Goal: Task Accomplishment & Management: Complete application form

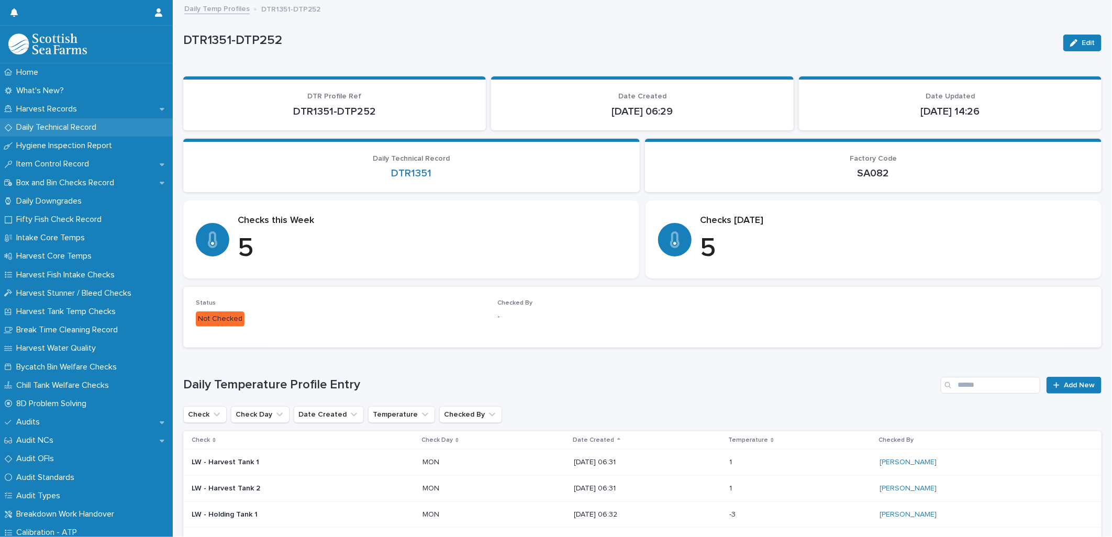
click at [49, 130] on p "Daily Technical Record" at bounding box center [58, 128] width 93 height 10
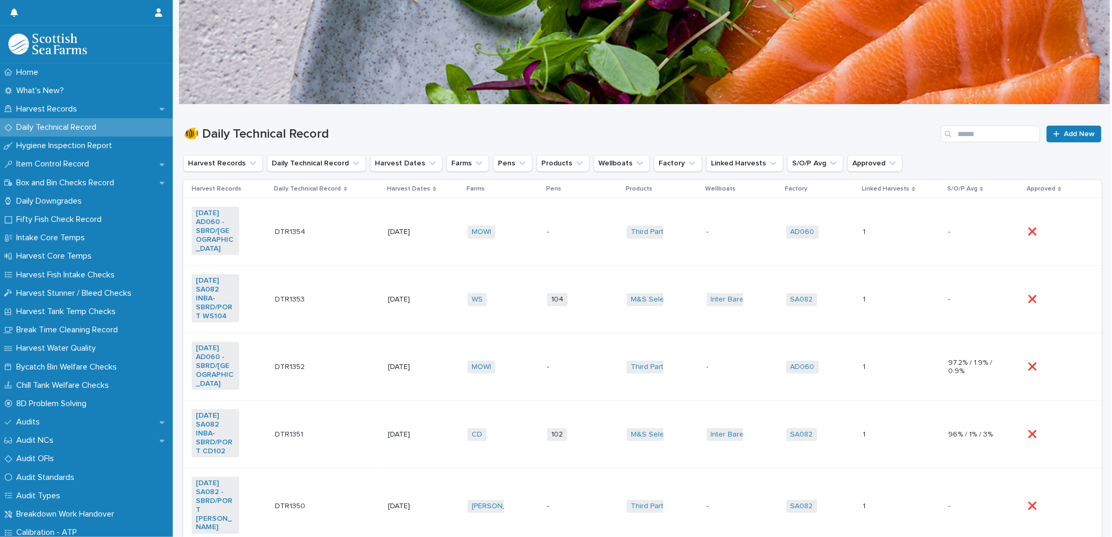
click at [514, 306] on td "WS + 0" at bounding box center [504, 300] width 80 height 68
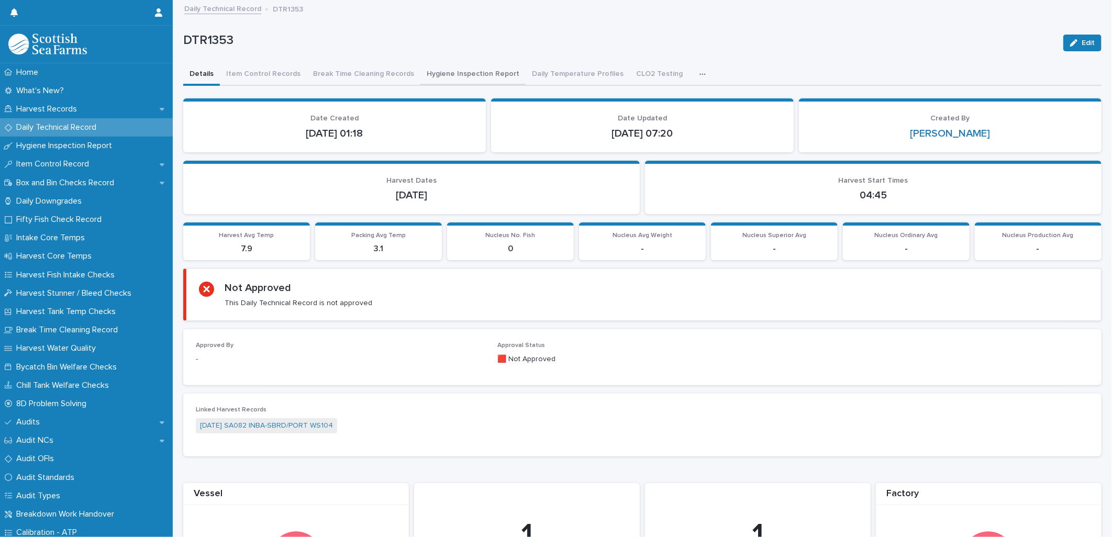
click at [451, 75] on button "Hygiene Inspection Report" at bounding box center [473, 75] width 105 height 22
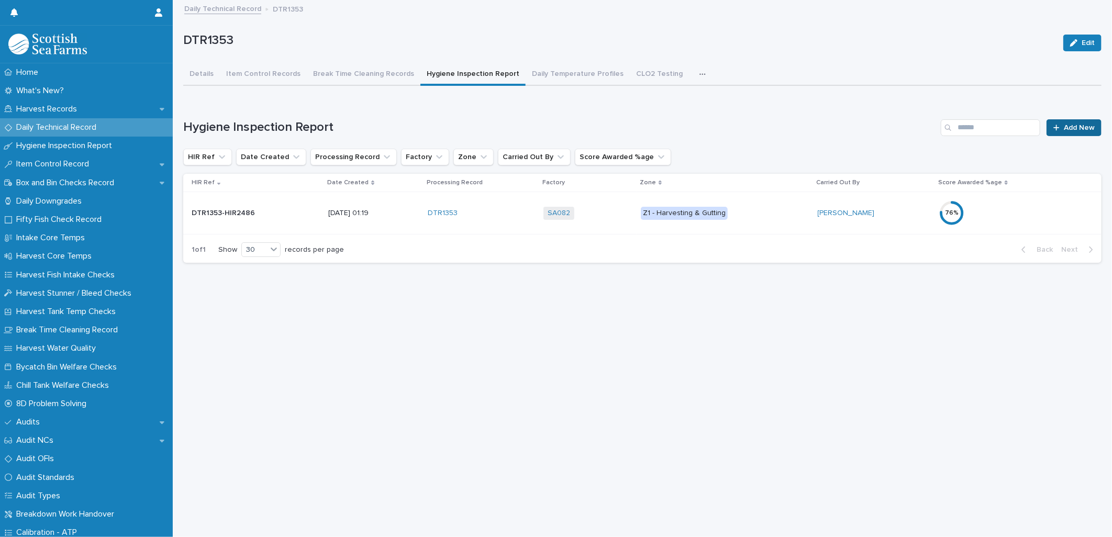
click at [1058, 131] on link "Add New" at bounding box center [1074, 127] width 55 height 17
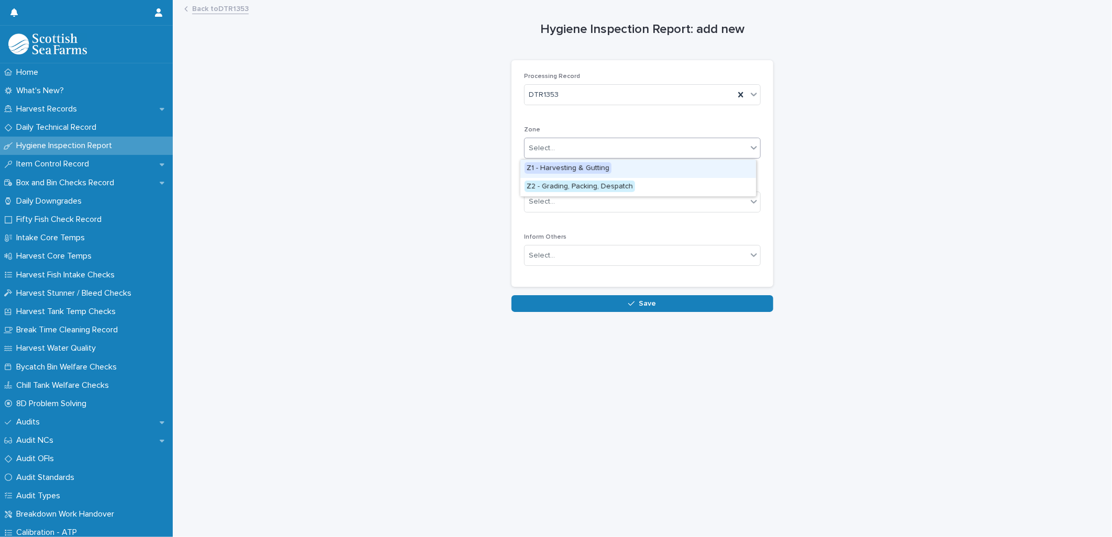
click at [537, 145] on div "Select..." at bounding box center [542, 148] width 26 height 11
click at [561, 189] on span "Z2 - Grading, Packing, Despatch" at bounding box center [580, 187] width 111 height 12
click at [530, 202] on div "Select..." at bounding box center [542, 201] width 26 height 11
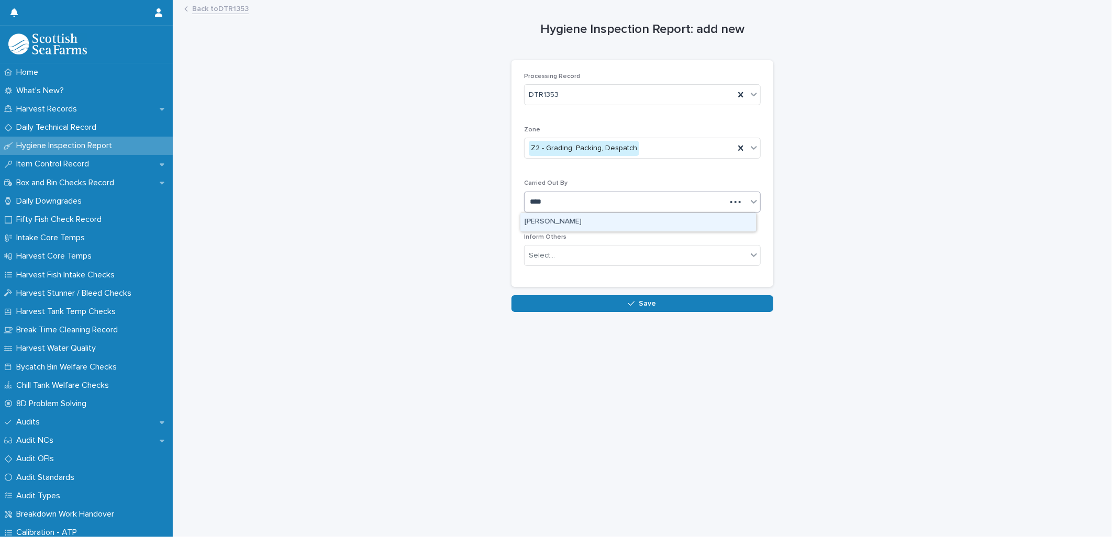
type input "*****"
click at [556, 222] on div "[PERSON_NAME]" at bounding box center [639, 222] width 236 height 18
click at [555, 256] on div "Select..." at bounding box center [636, 255] width 223 height 17
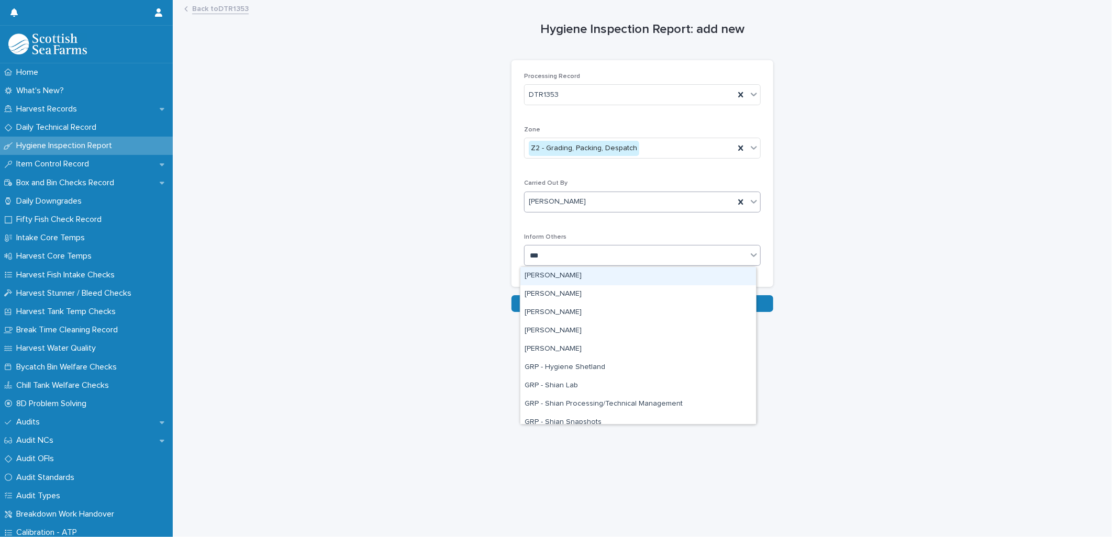
type input "****"
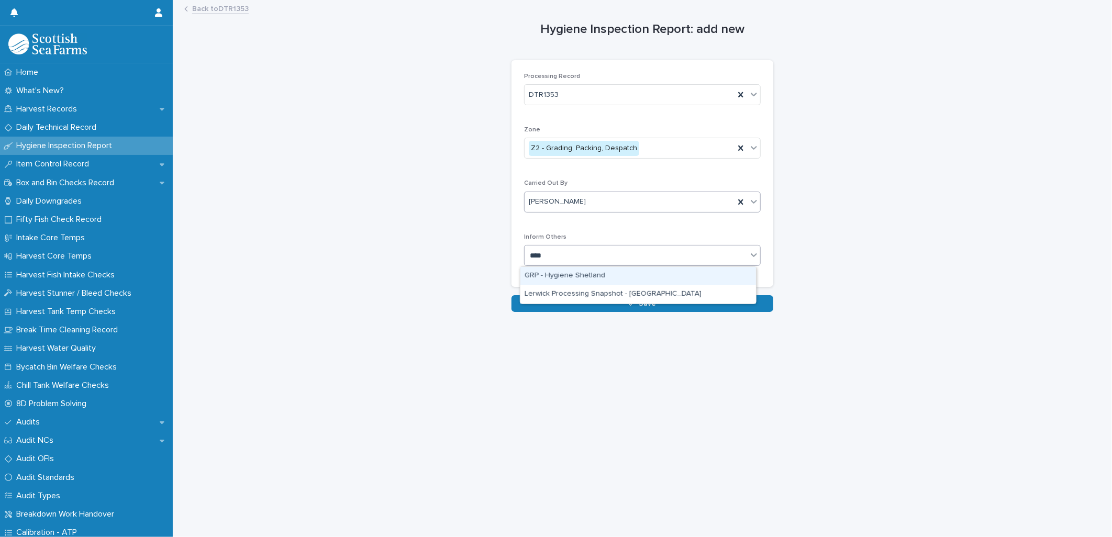
click at [562, 277] on div "GRP - Hygiene Shetland" at bounding box center [639, 276] width 236 height 18
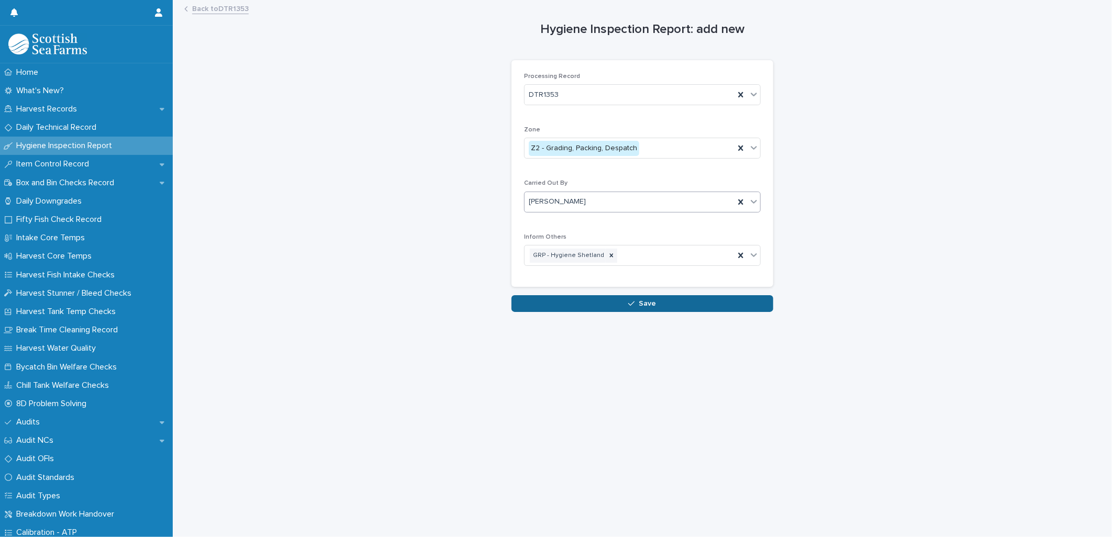
click at [565, 307] on button "Save" at bounding box center [643, 303] width 262 height 17
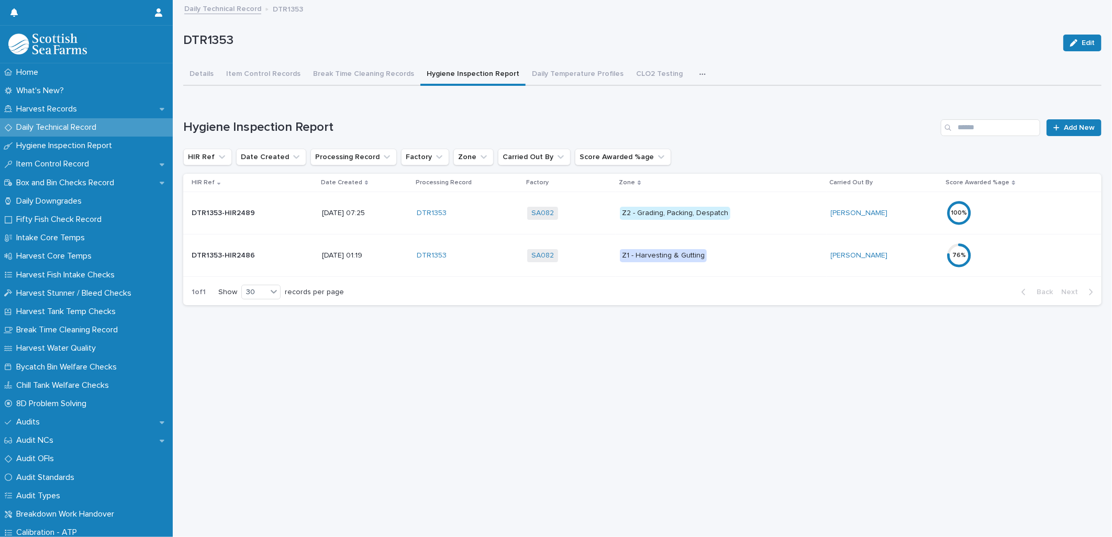
click at [1027, 205] on div "100 %" at bounding box center [993, 213] width 92 height 25
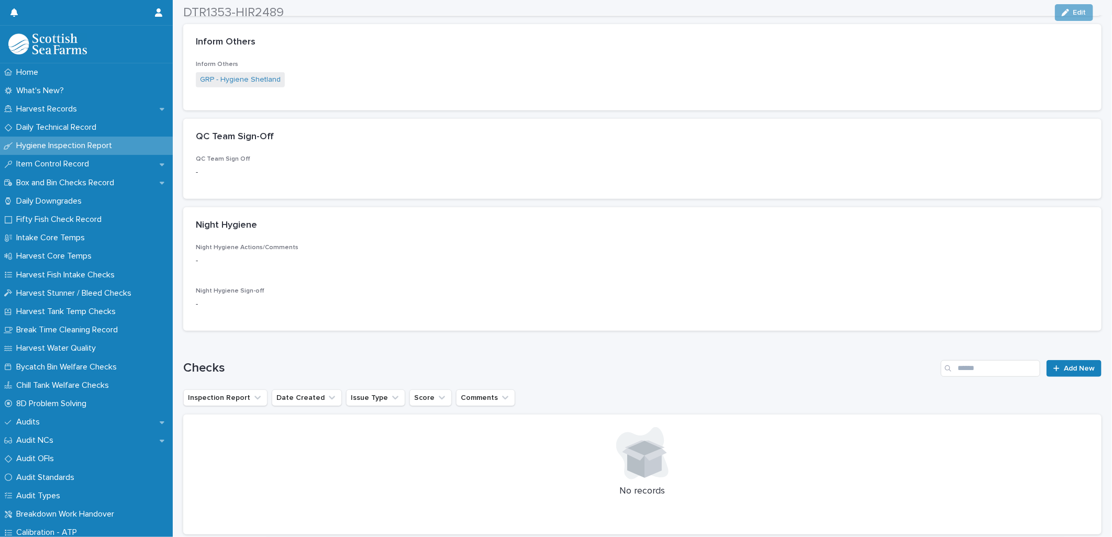
scroll to position [291, 0]
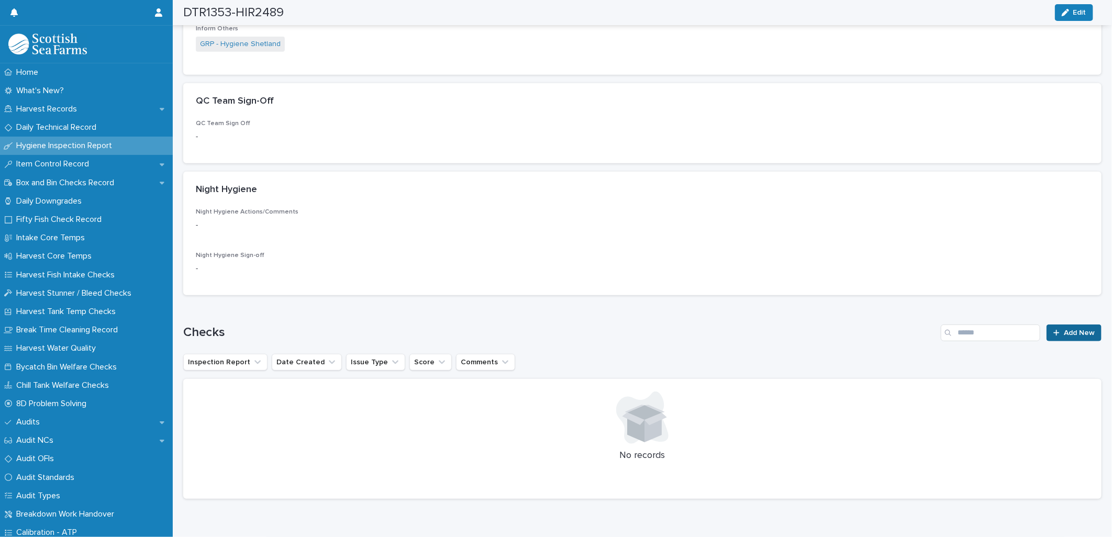
click at [1060, 336] on link "Add New" at bounding box center [1074, 333] width 55 height 17
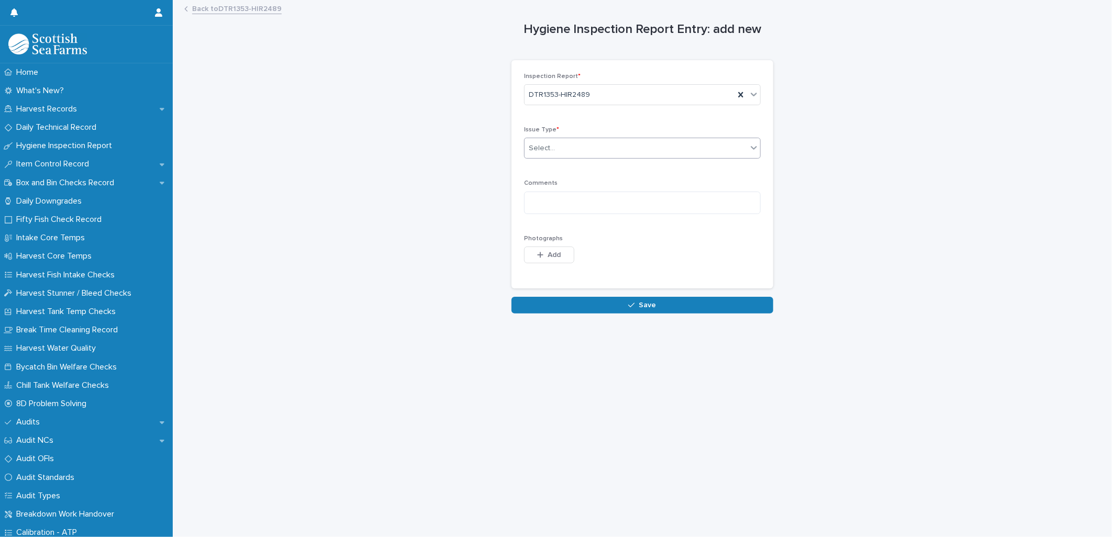
click at [545, 149] on div "Select..." at bounding box center [542, 148] width 26 height 11
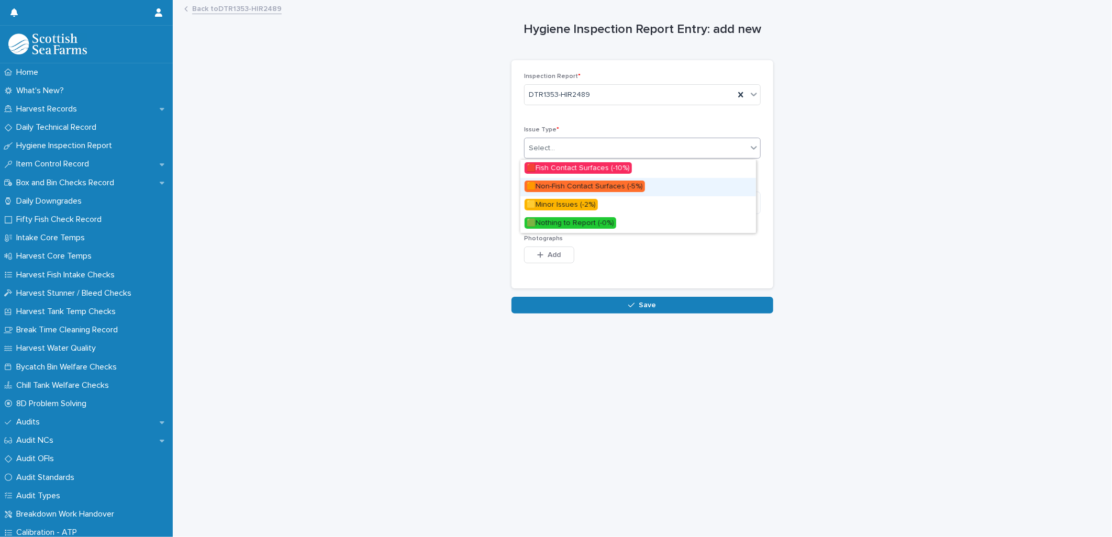
click at [547, 186] on span "🟧Non-Fish Contact Surfaces (-5%)" at bounding box center [585, 187] width 120 height 12
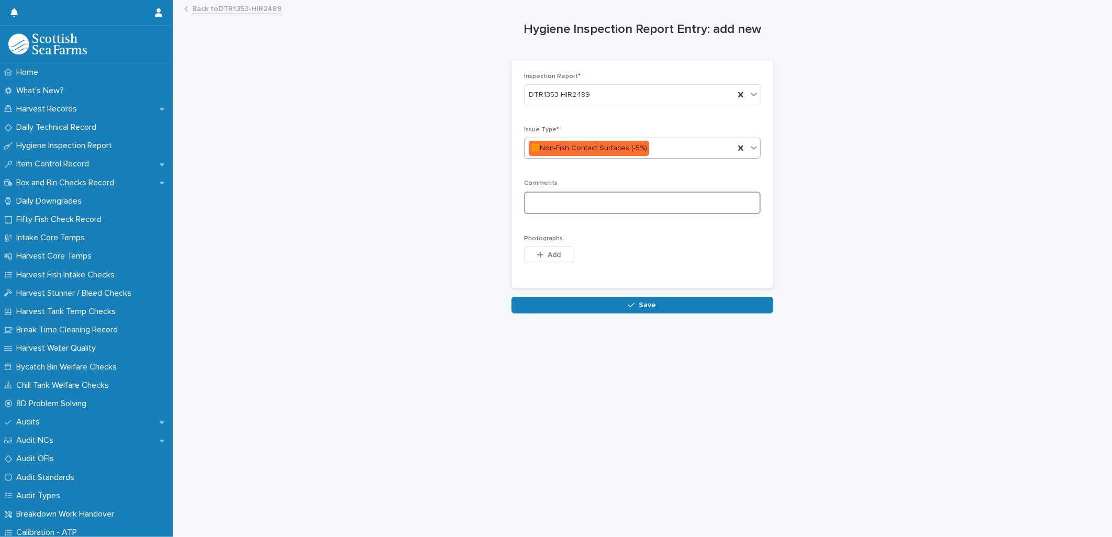
click at [538, 202] on textarea at bounding box center [642, 203] width 237 height 23
click at [651, 201] on textarea at bounding box center [642, 203] width 237 height 23
click at [562, 202] on textarea "**********" at bounding box center [642, 203] width 237 height 23
type textarea "**********"
click at [550, 255] on span "Add" at bounding box center [554, 254] width 13 height 7
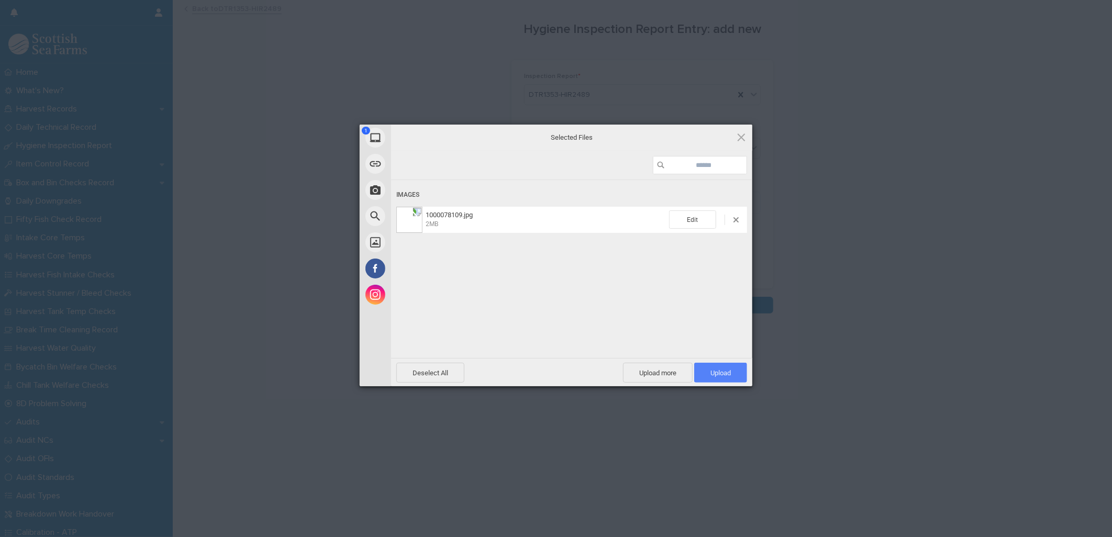
click at [723, 369] on span "Upload 1" at bounding box center [721, 373] width 20 height 8
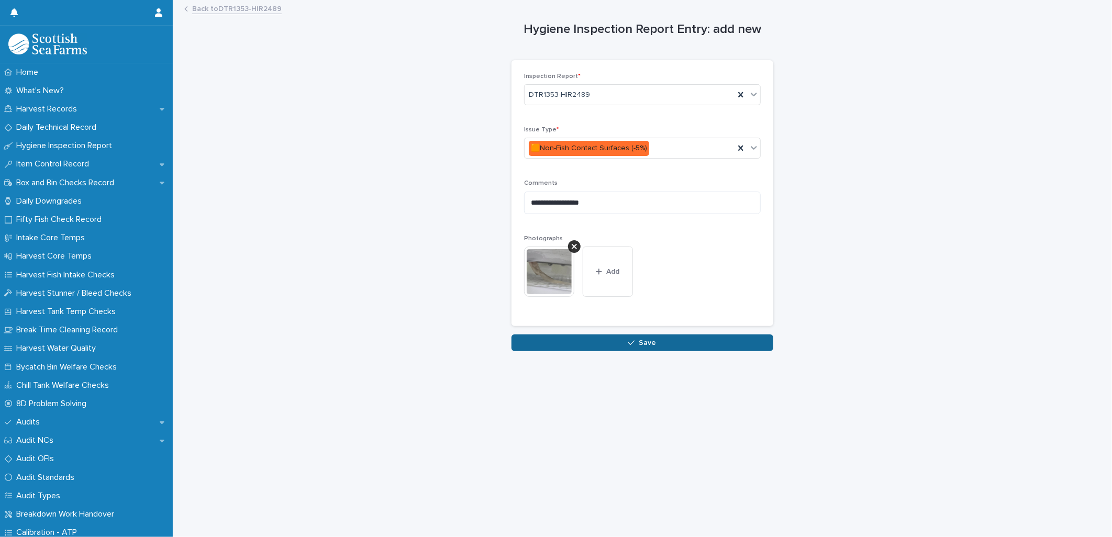
click at [611, 348] on button "Save" at bounding box center [643, 343] width 262 height 17
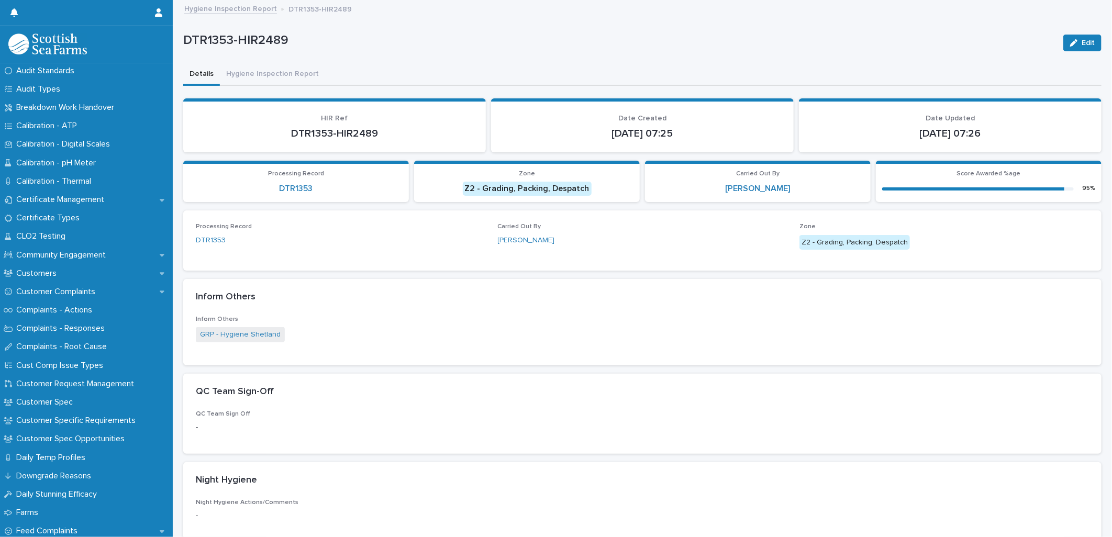
scroll to position [278, 0]
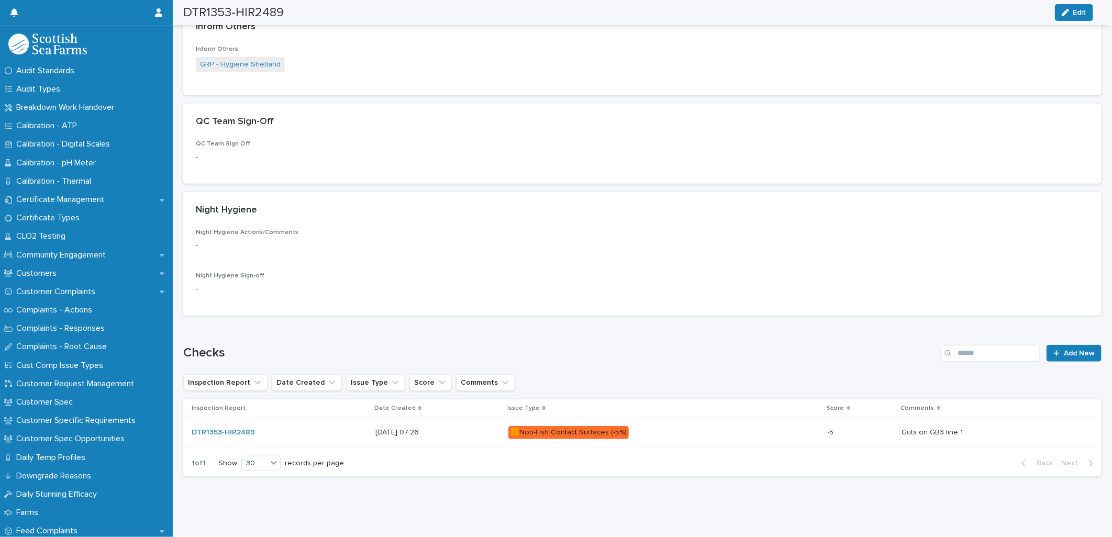
click at [675, 428] on p "🟧Non-Fish Contact Surfaces (-5%)" at bounding box center [600, 432] width 183 height 13
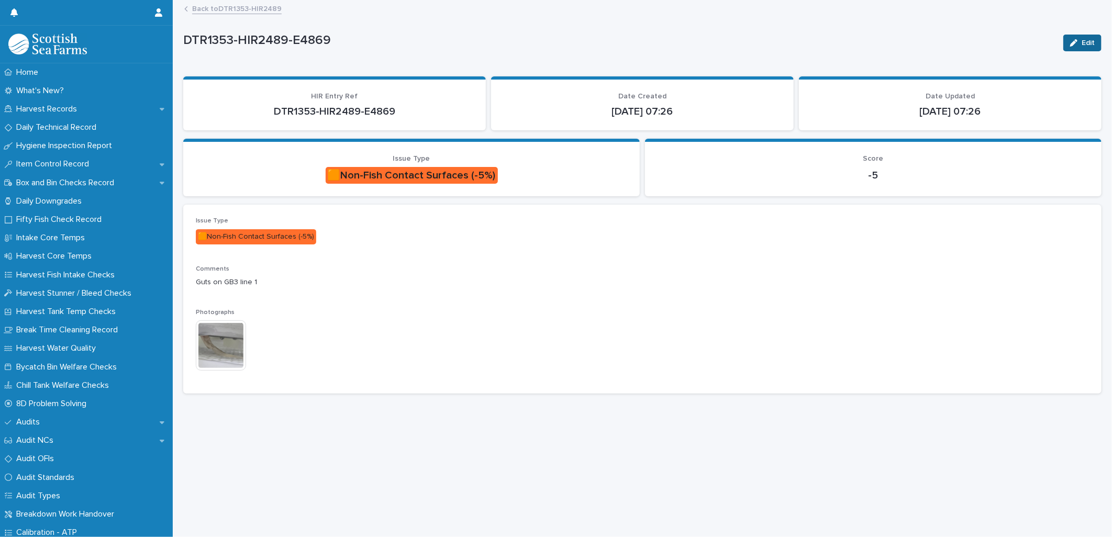
click at [1071, 40] on icon "button" at bounding box center [1074, 42] width 7 height 7
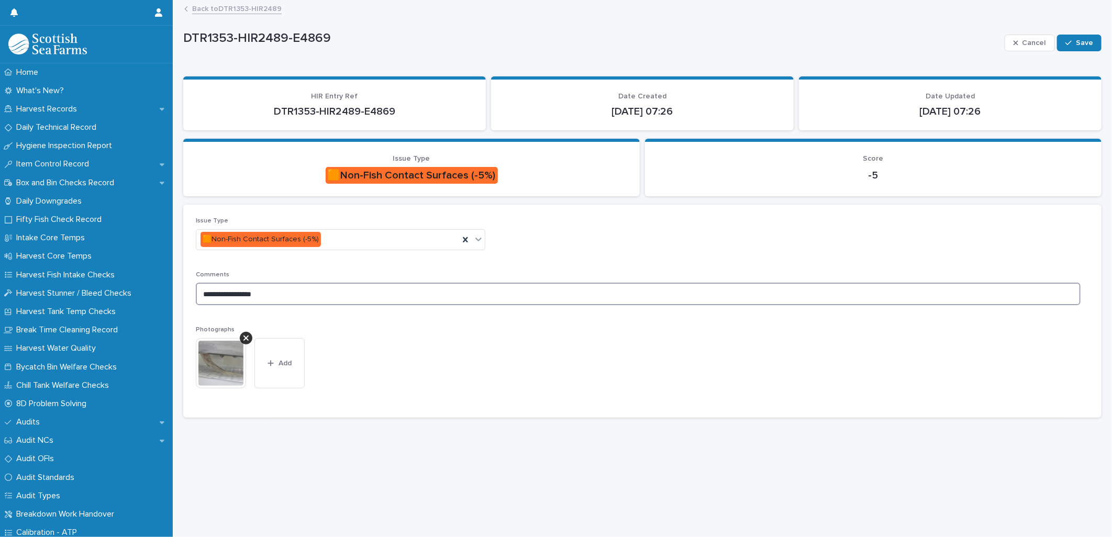
click at [266, 293] on textarea "**********" at bounding box center [638, 294] width 885 height 23
type textarea "**********"
click at [1076, 41] on span "Save" at bounding box center [1084, 42] width 17 height 7
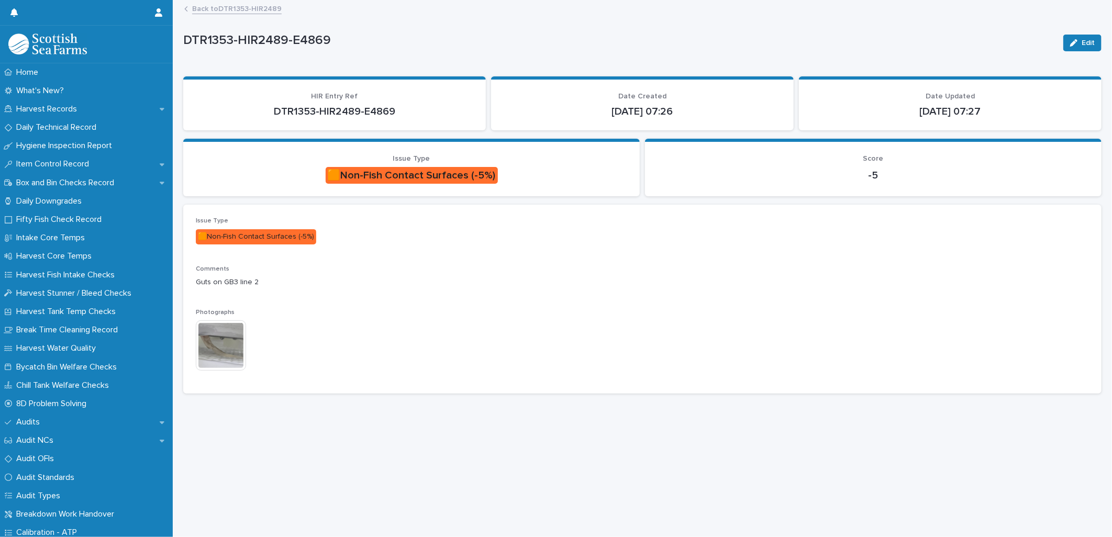
click at [235, 9] on link "Back to DTR1353-HIR2489" at bounding box center [237, 8] width 90 height 12
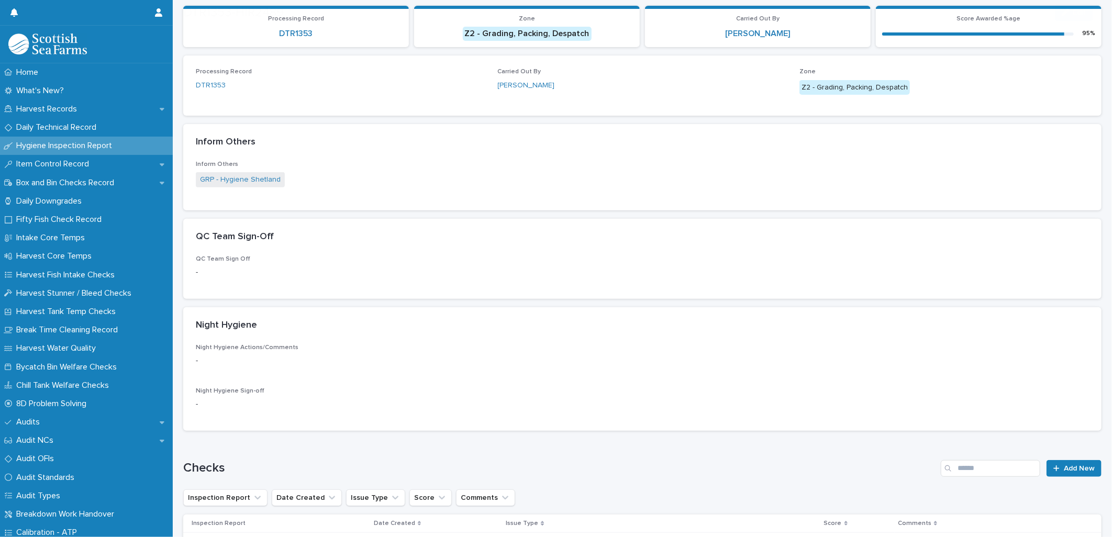
scroll to position [278, 0]
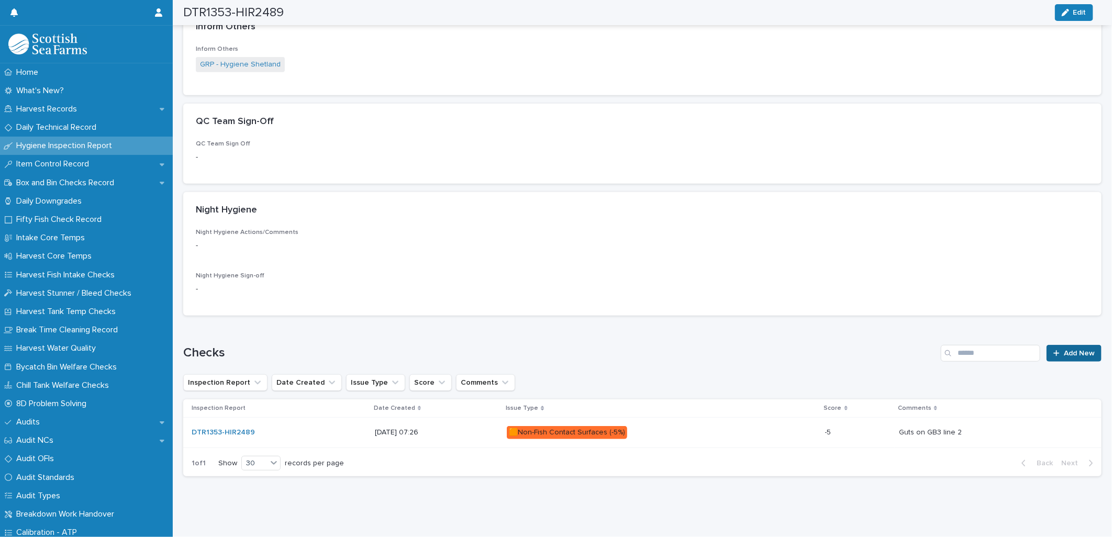
click at [1054, 350] on div at bounding box center [1059, 353] width 10 height 7
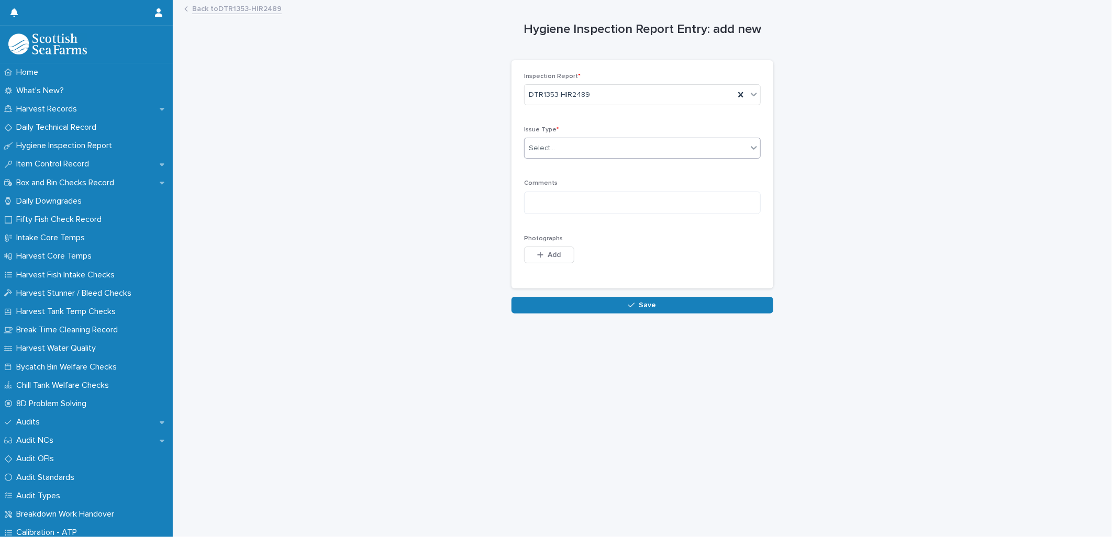
click at [532, 149] on div "Select..." at bounding box center [542, 148] width 26 height 11
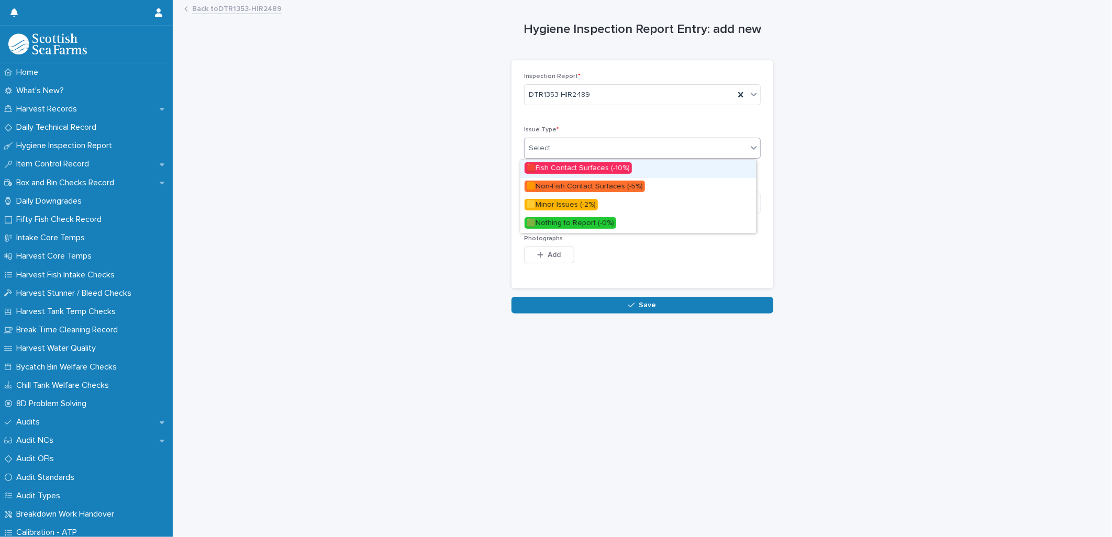
click at [558, 170] on span "🟥Fish Contact Surfaces (-10%)" at bounding box center [578, 168] width 107 height 12
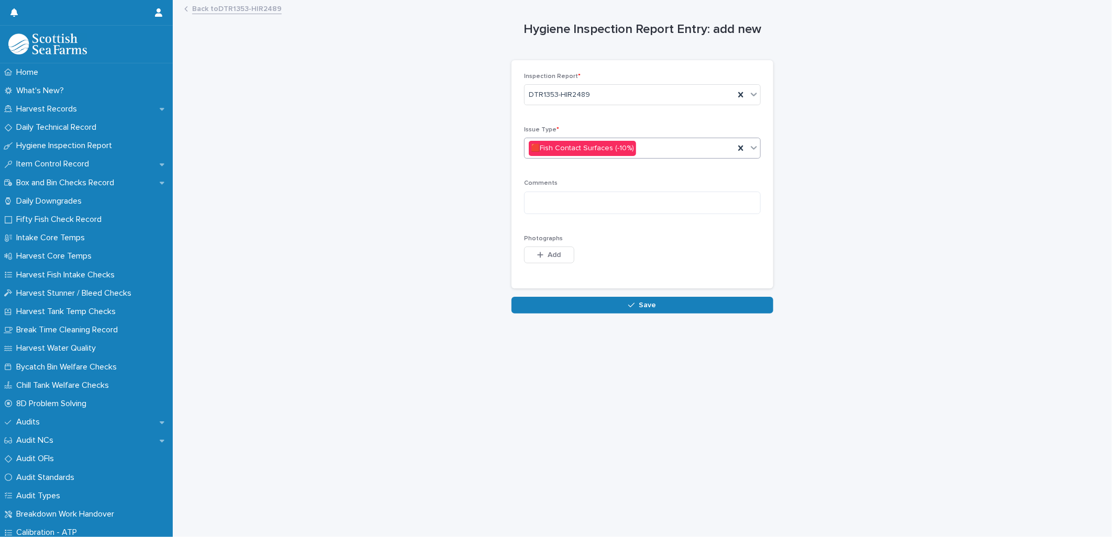
click at [561, 152] on div "🟥Fish Contact Surfaces (-10%)" at bounding box center [582, 148] width 107 height 15
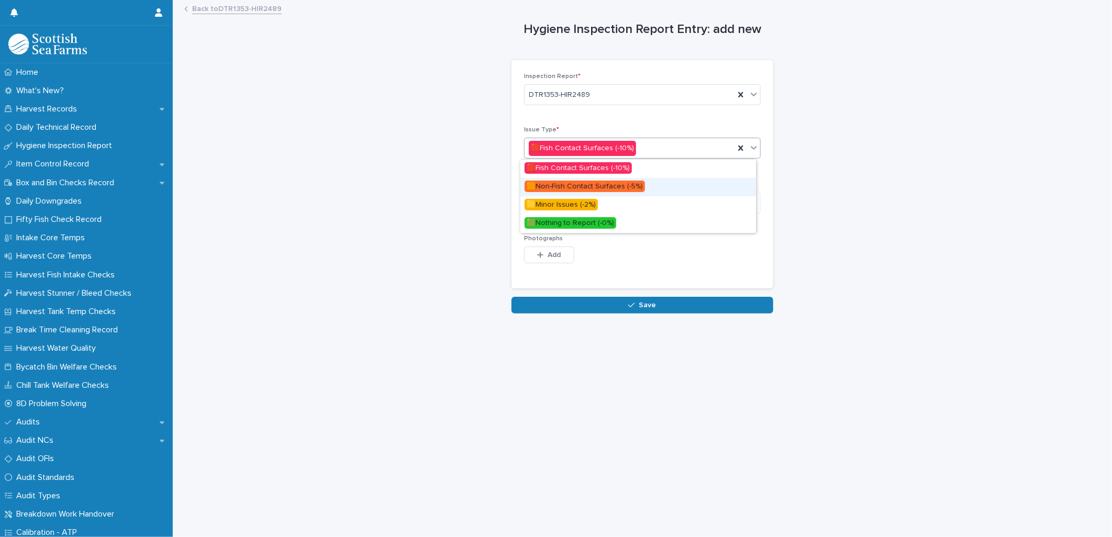
click at [559, 187] on span "🟧Non-Fish Contact Surfaces (-5%)" at bounding box center [585, 187] width 120 height 12
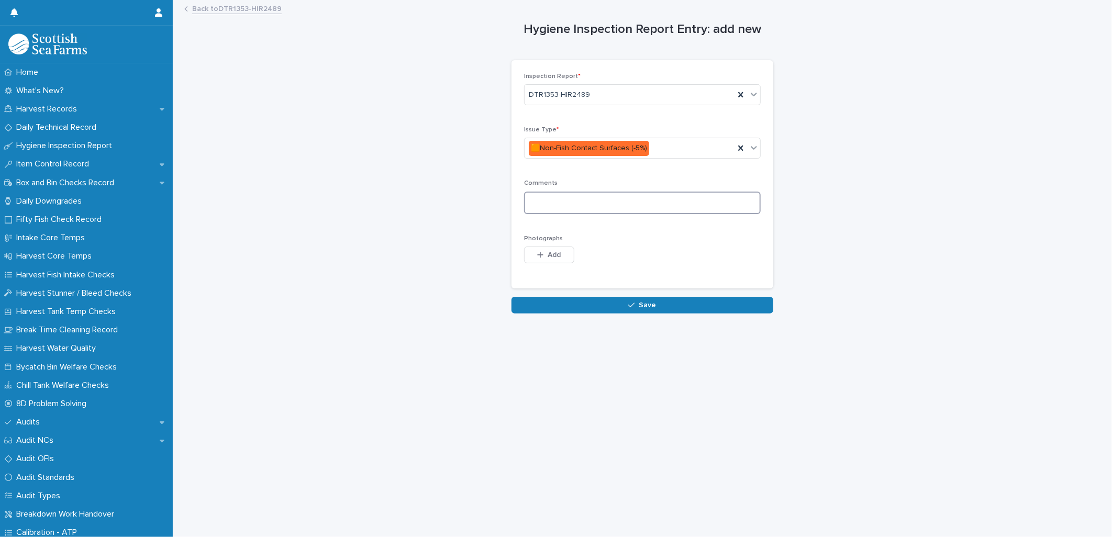
click at [552, 201] on textarea at bounding box center [642, 203] width 237 height 23
click at [531, 200] on textarea "**********" at bounding box center [642, 203] width 237 height 23
type textarea "**********"
click at [525, 257] on button "Add" at bounding box center [549, 255] width 50 height 17
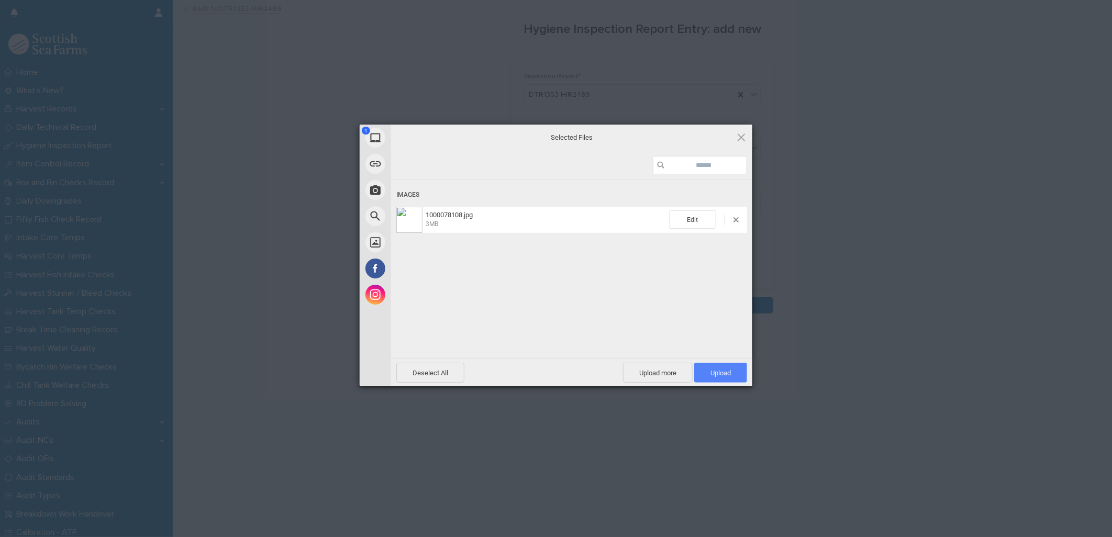
click at [712, 372] on span "Upload 1" at bounding box center [721, 373] width 20 height 8
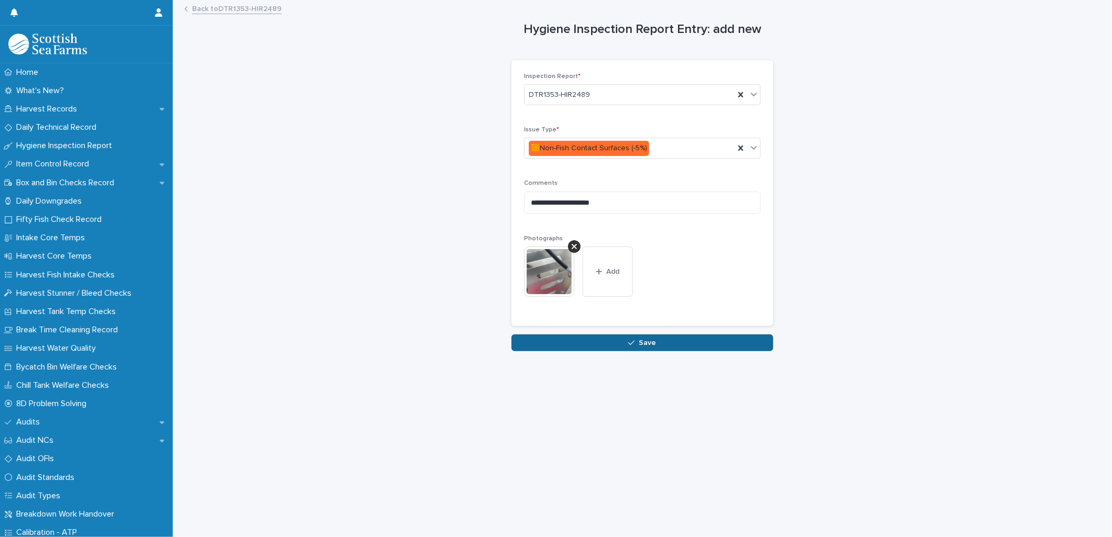
click at [595, 351] on button "Save" at bounding box center [643, 343] width 262 height 17
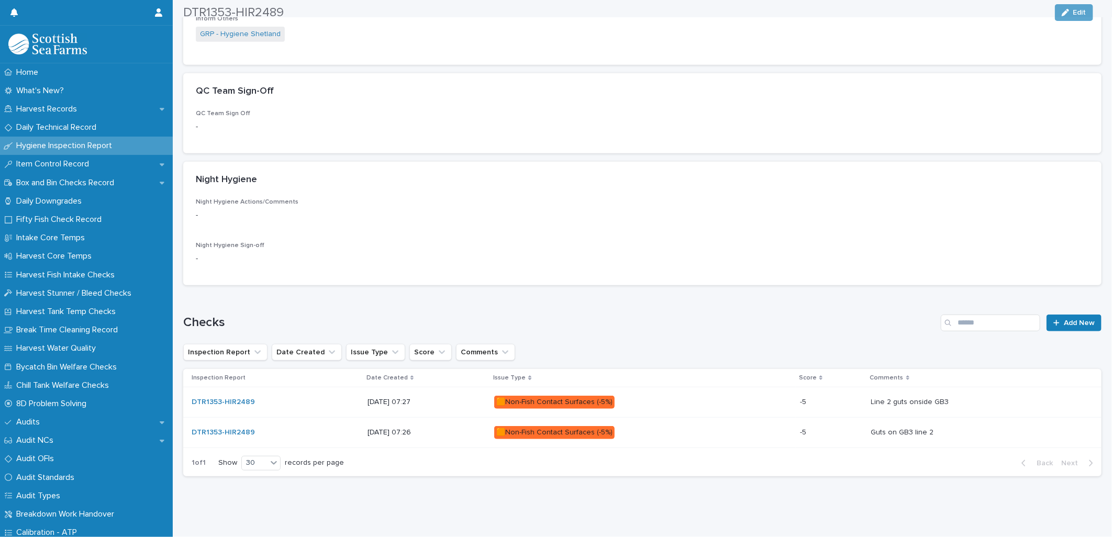
scroll to position [307, 0]
click at [1054, 315] on link "Add New" at bounding box center [1074, 323] width 55 height 17
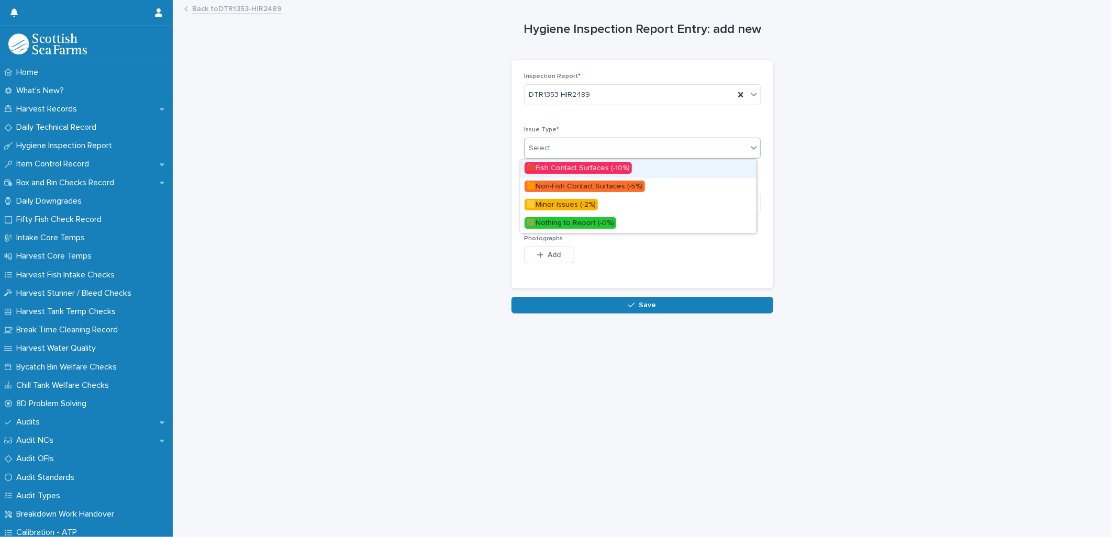
click at [569, 148] on div "Select..." at bounding box center [636, 148] width 223 height 17
click at [569, 183] on span "🟧Non-Fish Contact Surfaces (-5%)" at bounding box center [585, 187] width 120 height 12
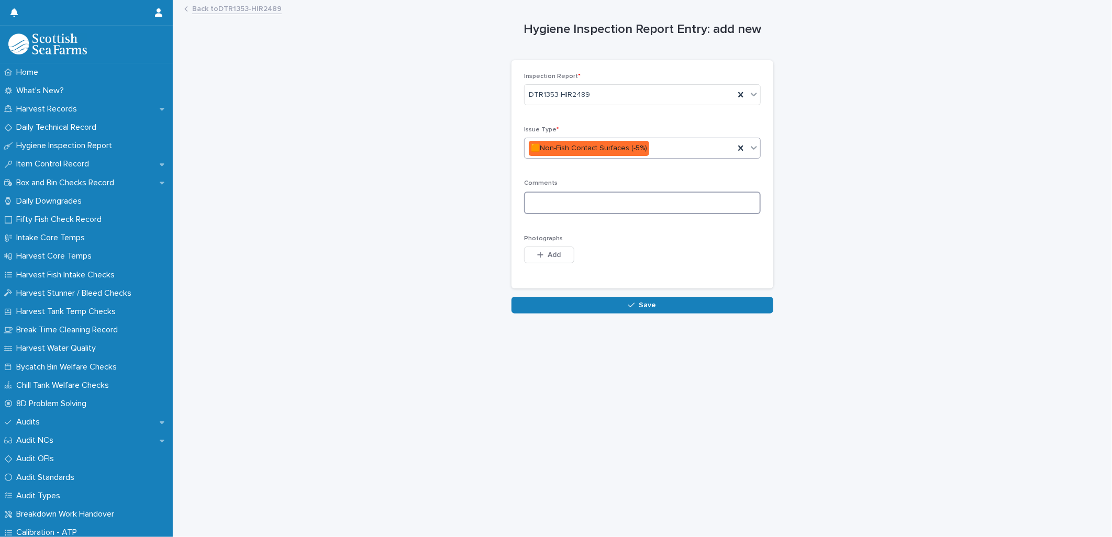
click at [547, 201] on textarea at bounding box center [642, 203] width 237 height 23
type textarea "*"
drag, startPoint x: 588, startPoint y: 205, endPoint x: 596, endPoint y: 205, distance: 8.4
click at [588, 205] on textarea "**********" at bounding box center [642, 203] width 237 height 23
type textarea "**********"
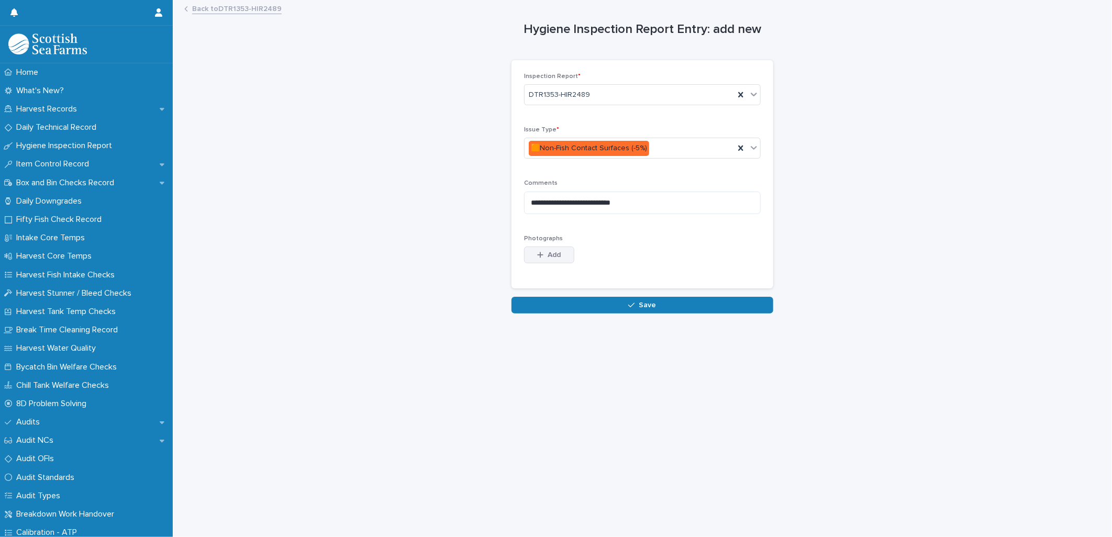
click at [553, 255] on span "Add" at bounding box center [554, 254] width 13 height 7
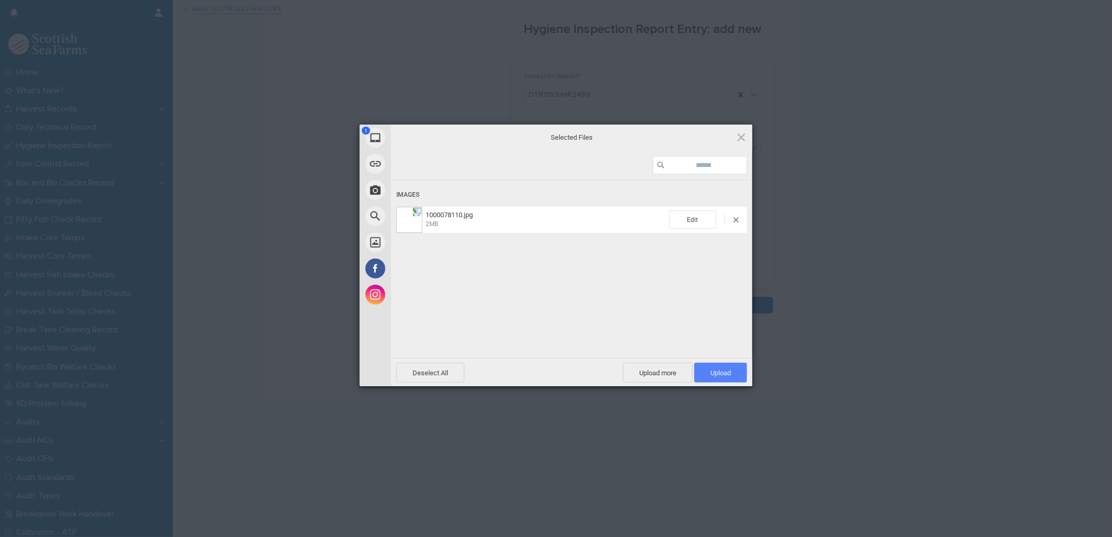
click at [719, 373] on span "Upload 1" at bounding box center [721, 373] width 20 height 8
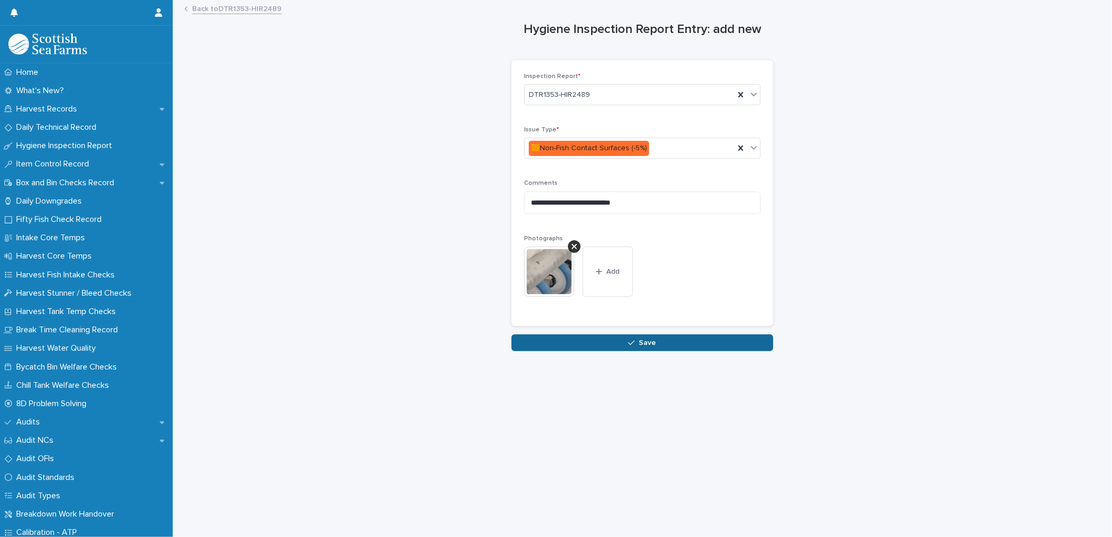
click at [634, 344] on div "button" at bounding box center [633, 342] width 10 height 7
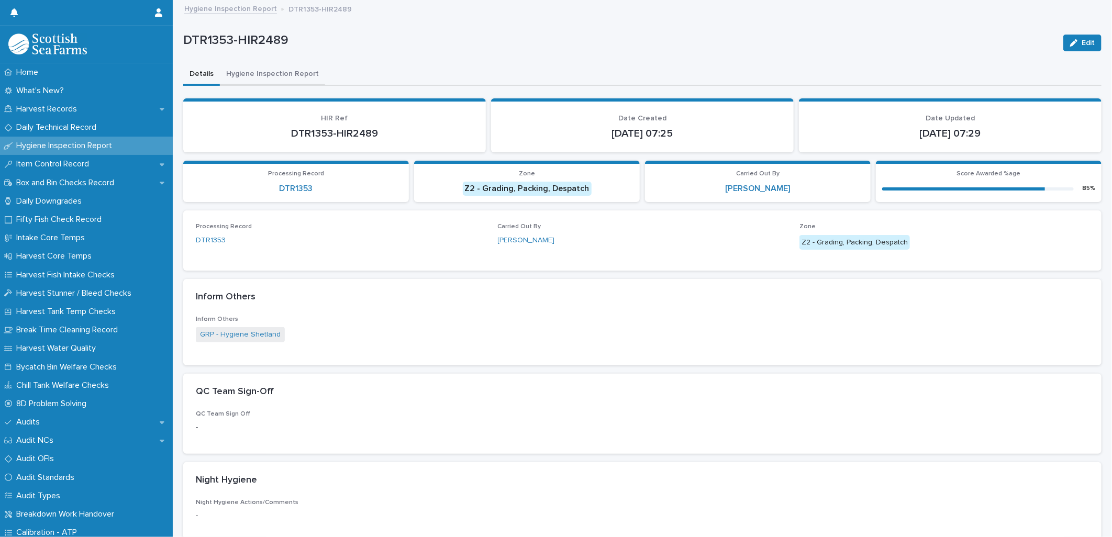
click at [262, 74] on button "Hygiene Inspection Report" at bounding box center [272, 75] width 105 height 22
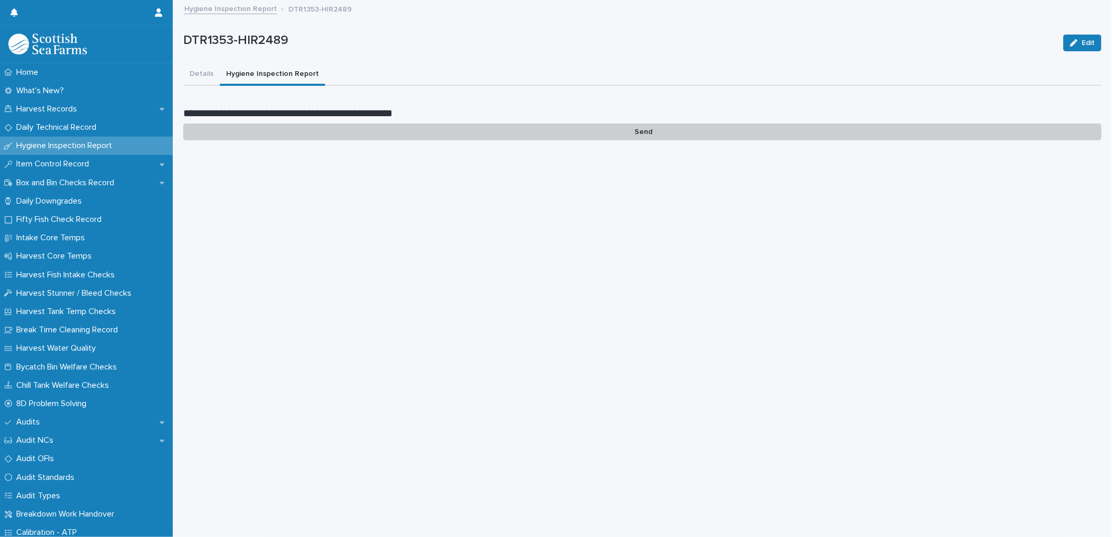
click at [634, 129] on p "Send" at bounding box center [642, 132] width 919 height 17
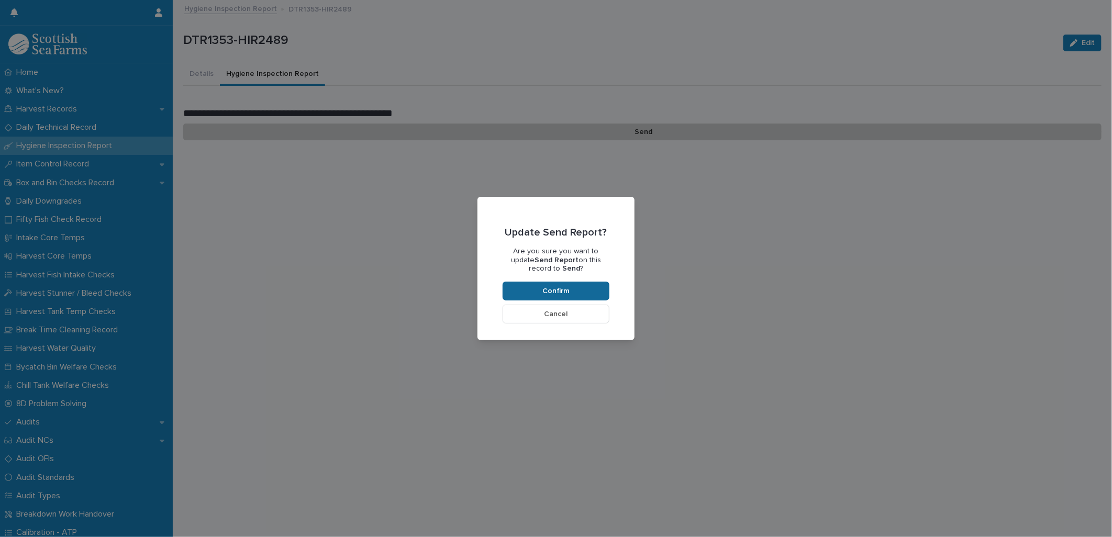
click at [547, 292] on span "Confirm" at bounding box center [556, 291] width 27 height 7
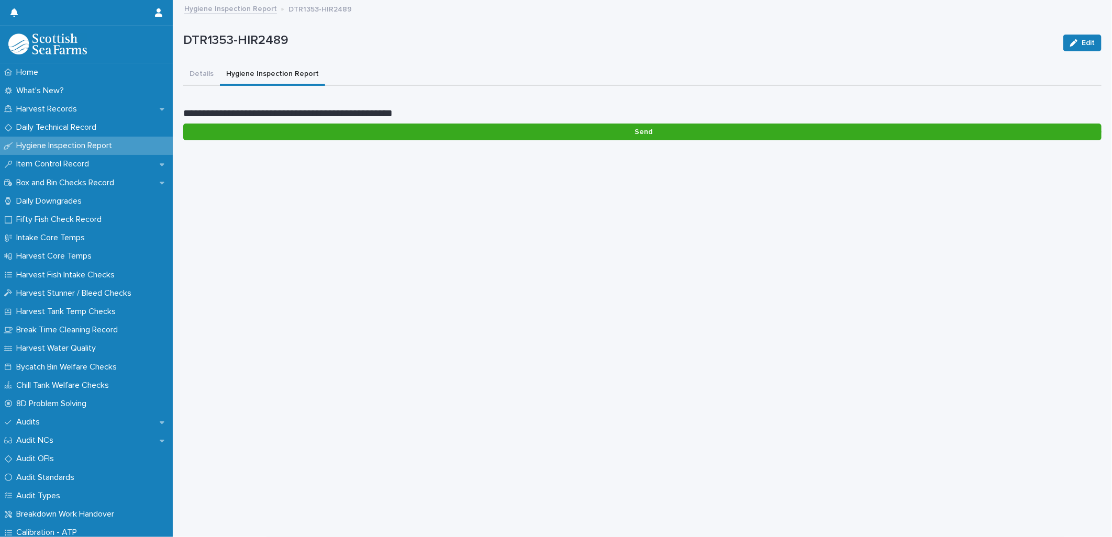
scroll to position [87, 0]
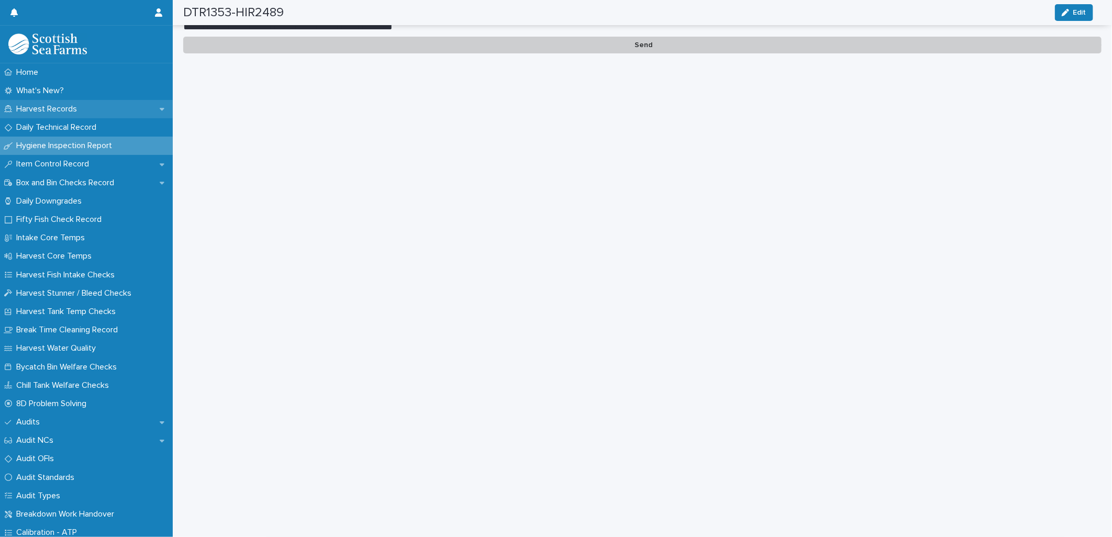
click at [41, 106] on p "Harvest Records" at bounding box center [48, 109] width 73 height 10
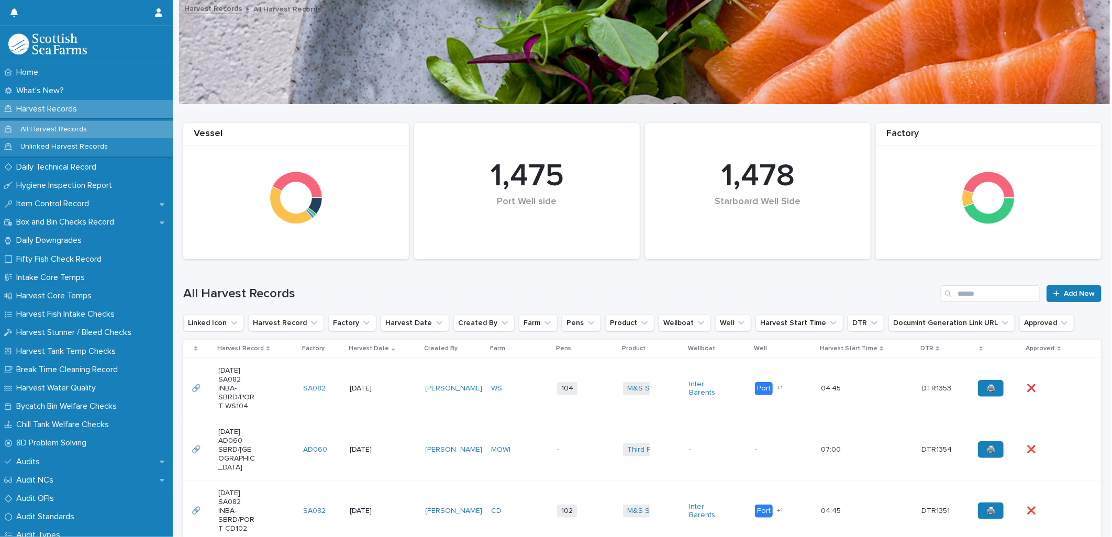
click at [573, 520] on td "102 + 0" at bounding box center [586, 511] width 66 height 61
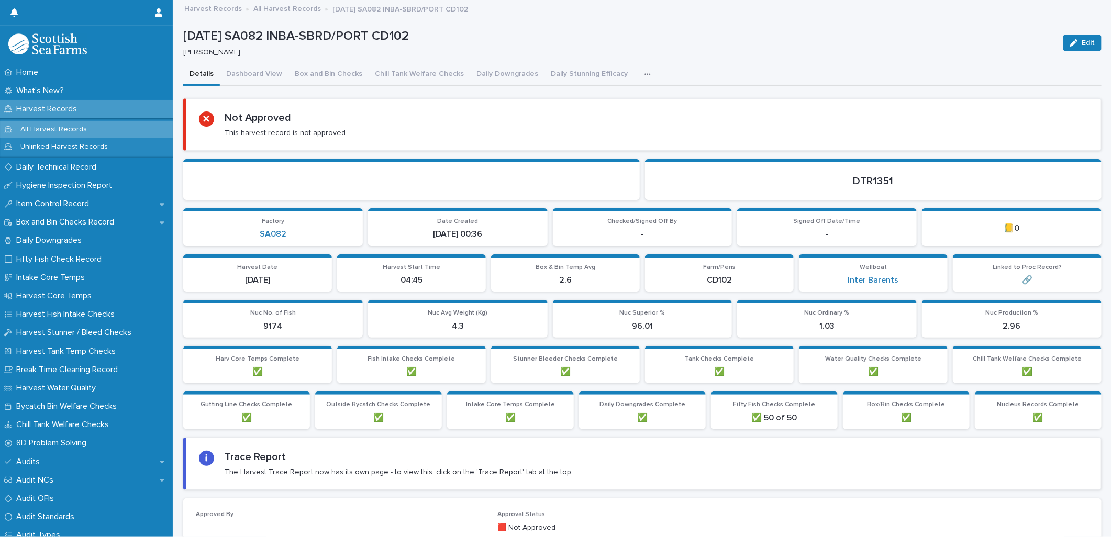
click at [638, 74] on button "button" at bounding box center [649, 74] width 23 height 21
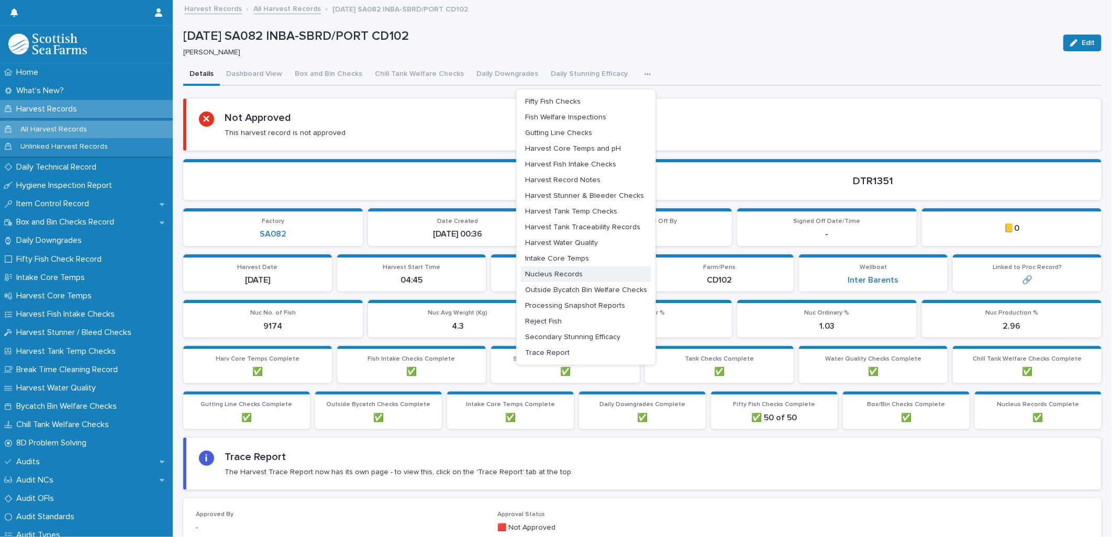
click at [541, 271] on span "Nucleus Records" at bounding box center [554, 274] width 58 height 7
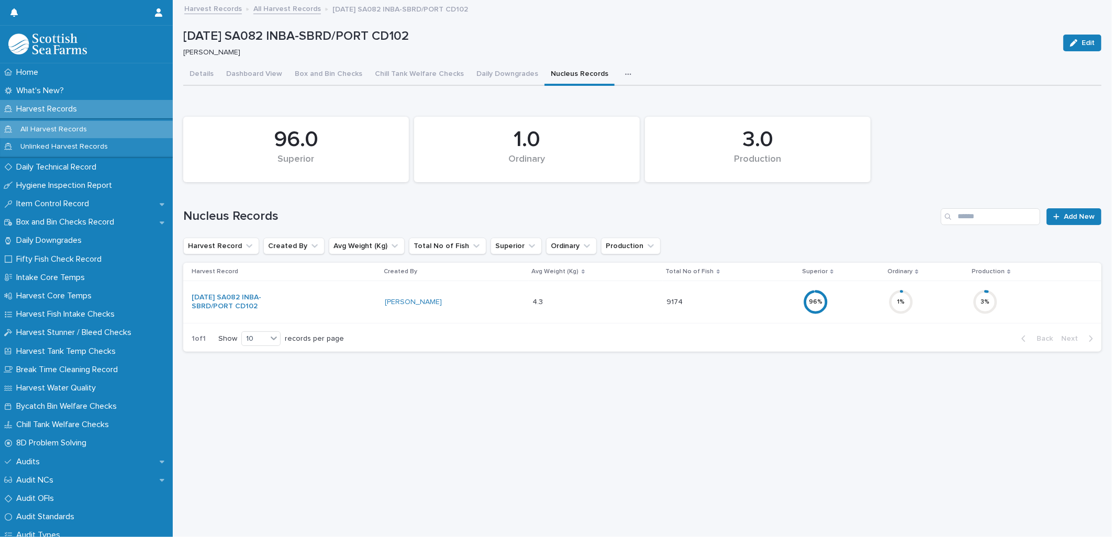
click at [1022, 297] on div "3 %" at bounding box center [1029, 302] width 112 height 34
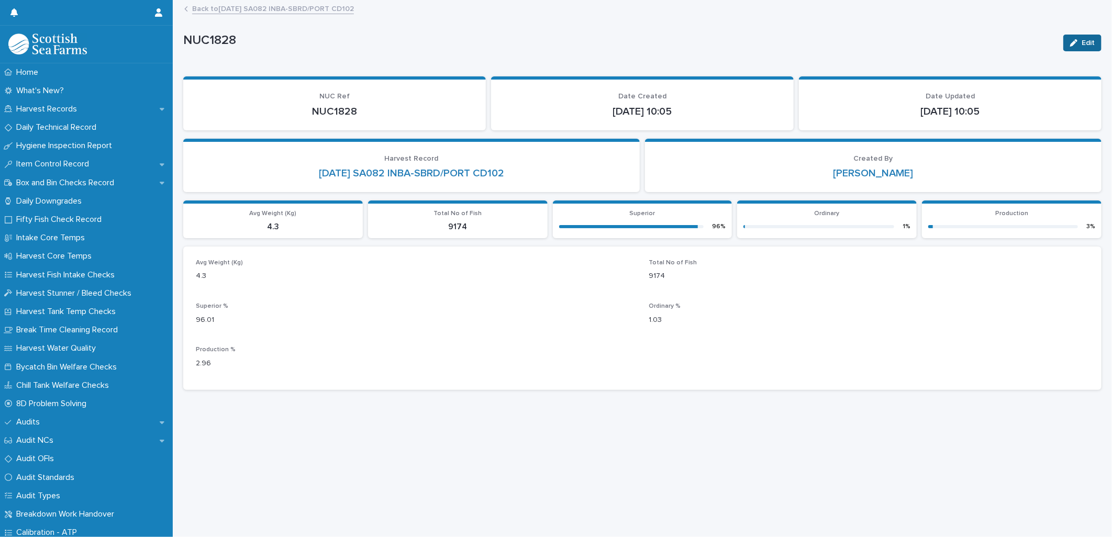
click at [1071, 41] on icon "button" at bounding box center [1074, 42] width 7 height 7
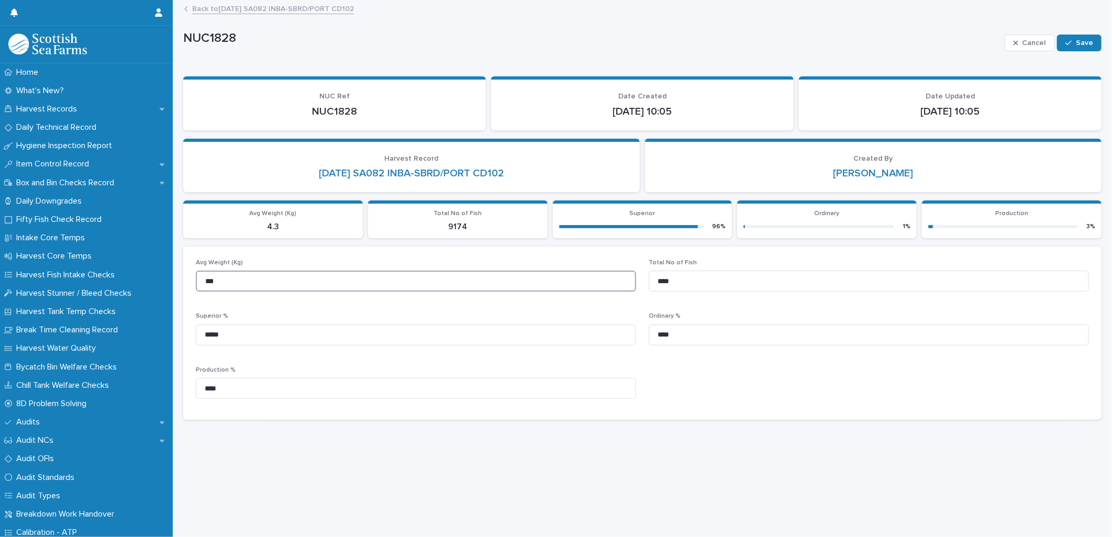
drag, startPoint x: 213, startPoint y: 281, endPoint x: 183, endPoint y: 281, distance: 29.9
click at [183, 281] on div "Avg Weight (Kg) *** Total No of Fish **** Superior % ***** Ordinary % **** Prod…" at bounding box center [642, 333] width 919 height 173
type input "****"
drag, startPoint x: 669, startPoint y: 280, endPoint x: 644, endPoint y: 280, distance: 25.1
click at [649, 280] on input "****" at bounding box center [869, 281] width 440 height 21
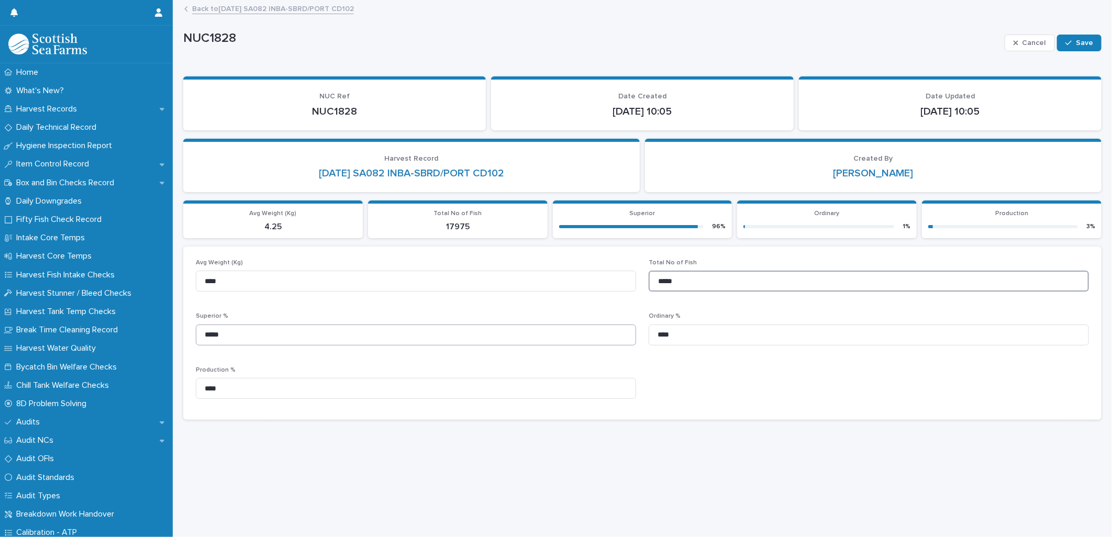
type input "*****"
drag, startPoint x: 224, startPoint y: 332, endPoint x: 186, endPoint y: 333, distance: 37.7
click at [186, 333] on div "Avg Weight (Kg) **** Total No of Fish ***** Superior % ***** Ordinary % **** Pr…" at bounding box center [642, 333] width 919 height 173
type input "*****"
click at [633, 333] on div "Avg Weight (Kg) **** Total No of Fish ***** Superior % ***** Ordinary % **** Pr…" at bounding box center [643, 333] width 894 height 148
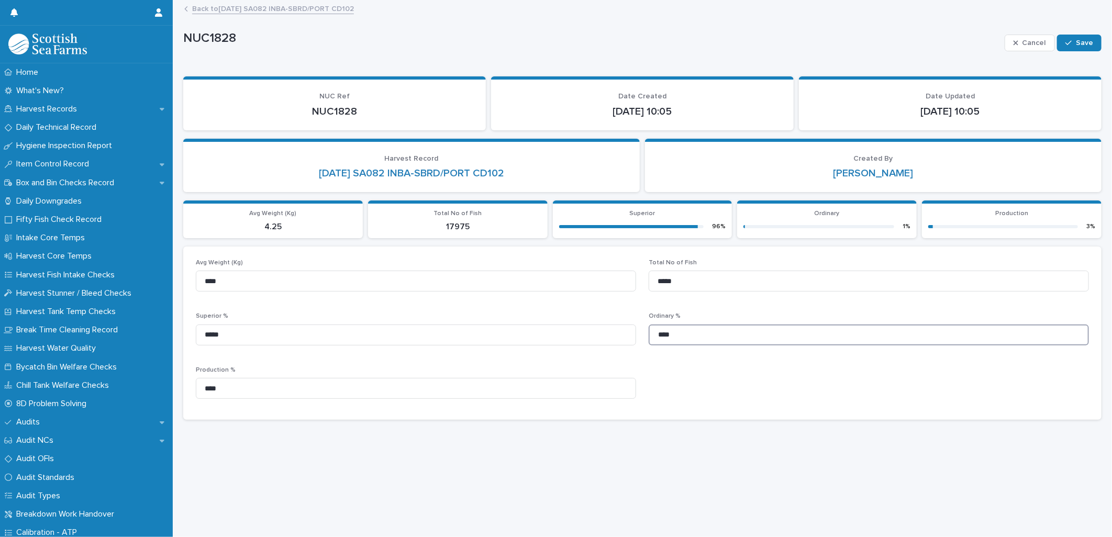
type input "*"
type input "****"
drag, startPoint x: 229, startPoint y: 380, endPoint x: 206, endPoint y: 387, distance: 23.9
click at [206, 387] on input "****" at bounding box center [416, 388] width 440 height 21
type input "****"
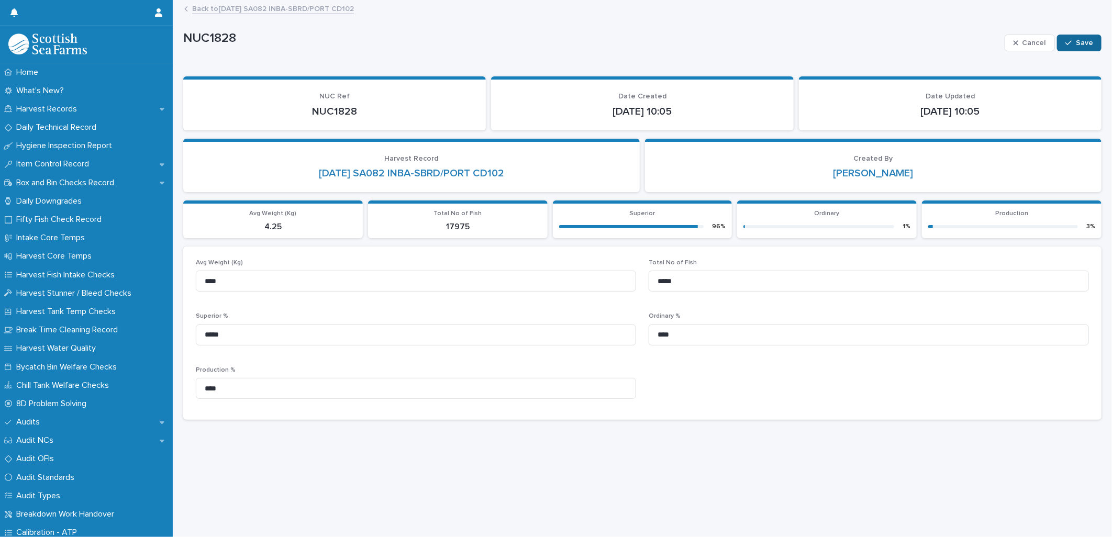
click at [1076, 42] on span "Save" at bounding box center [1084, 42] width 17 height 7
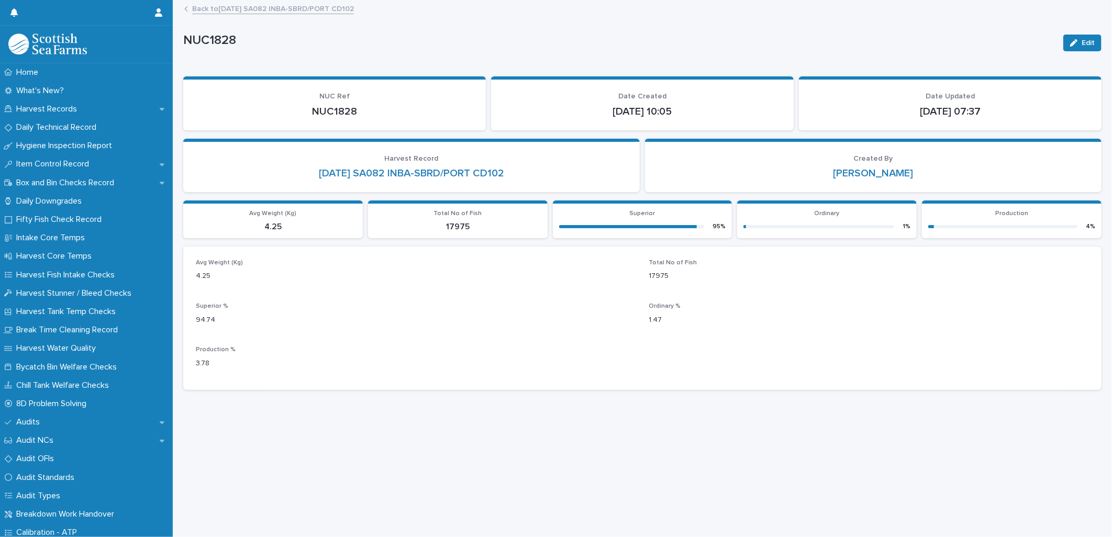
click at [192, 10] on link "Back to [DATE] SA082 INBA-SBRD/PORT CD102" at bounding box center [273, 8] width 162 height 12
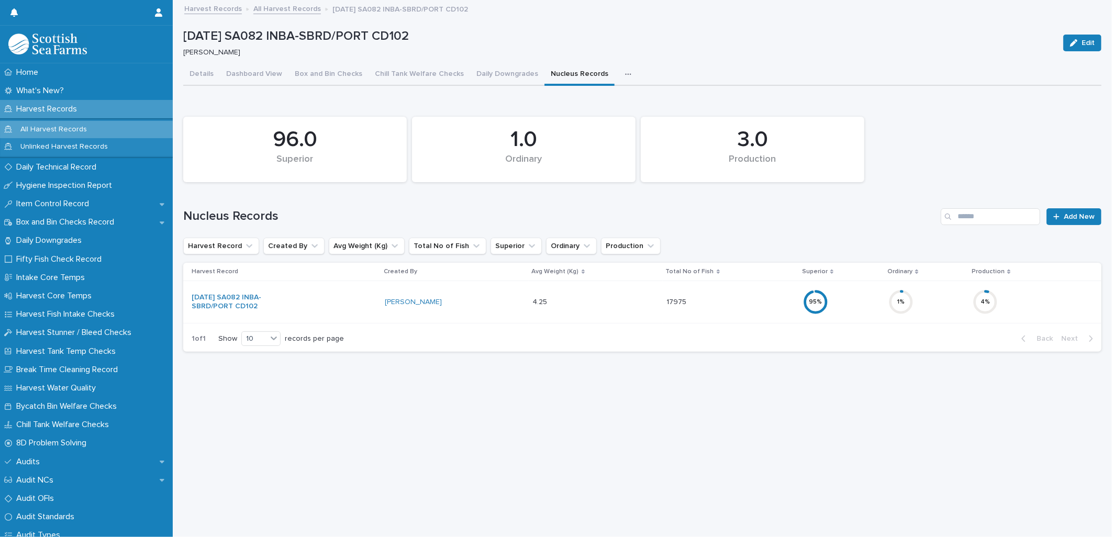
click at [54, 106] on p "Harvest Records" at bounding box center [48, 109] width 73 height 10
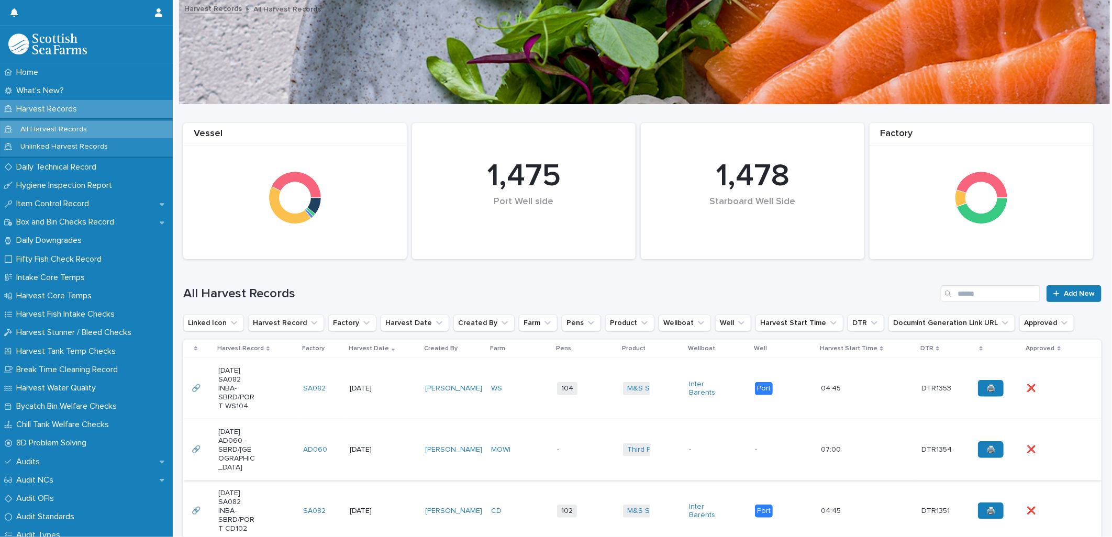
scroll to position [116, 0]
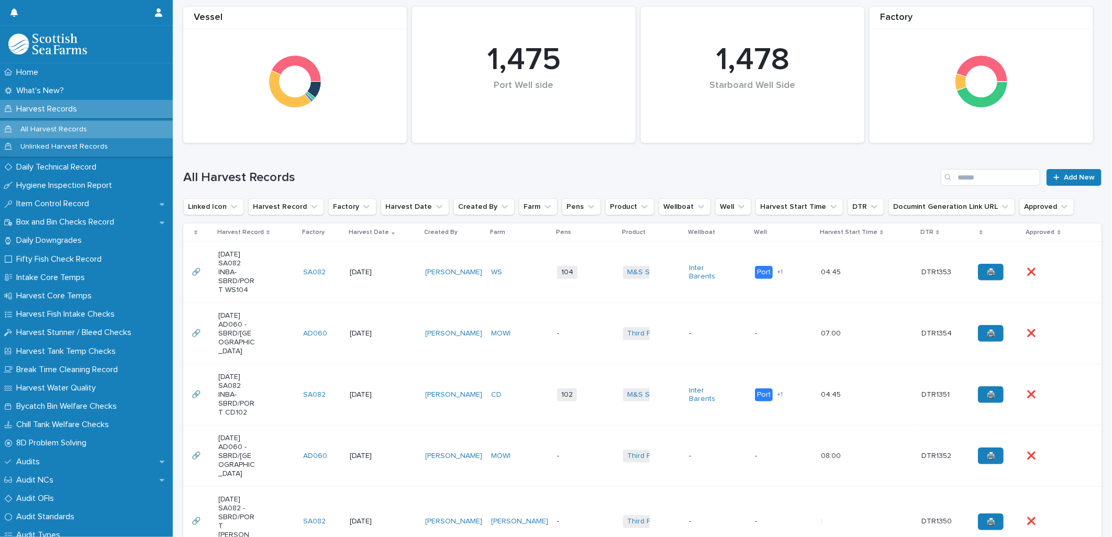
click at [567, 286] on td "104 + 0" at bounding box center [586, 272] width 66 height 61
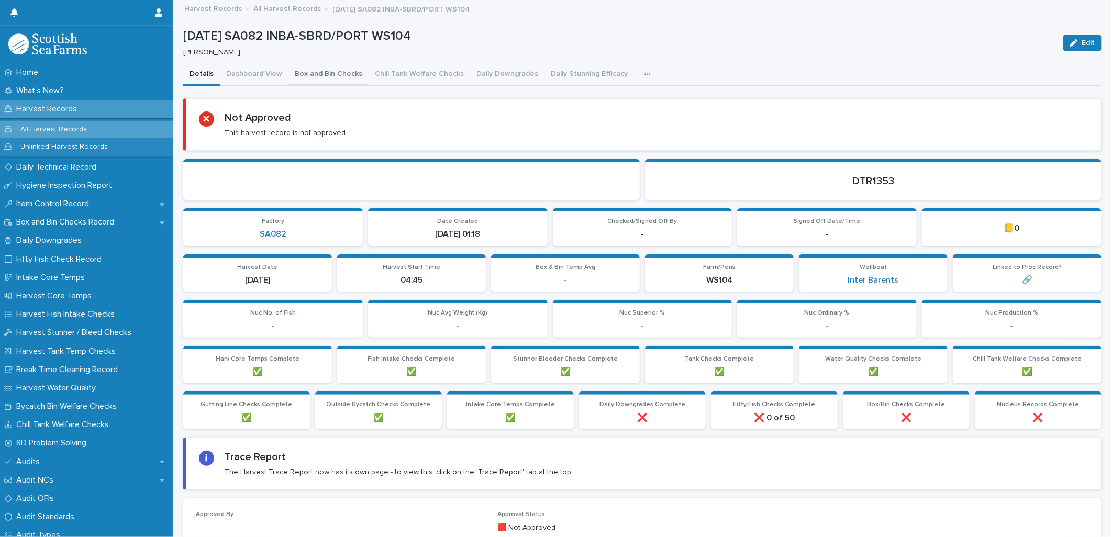
click at [307, 74] on button "Box and Bin Checks" at bounding box center [329, 75] width 80 height 22
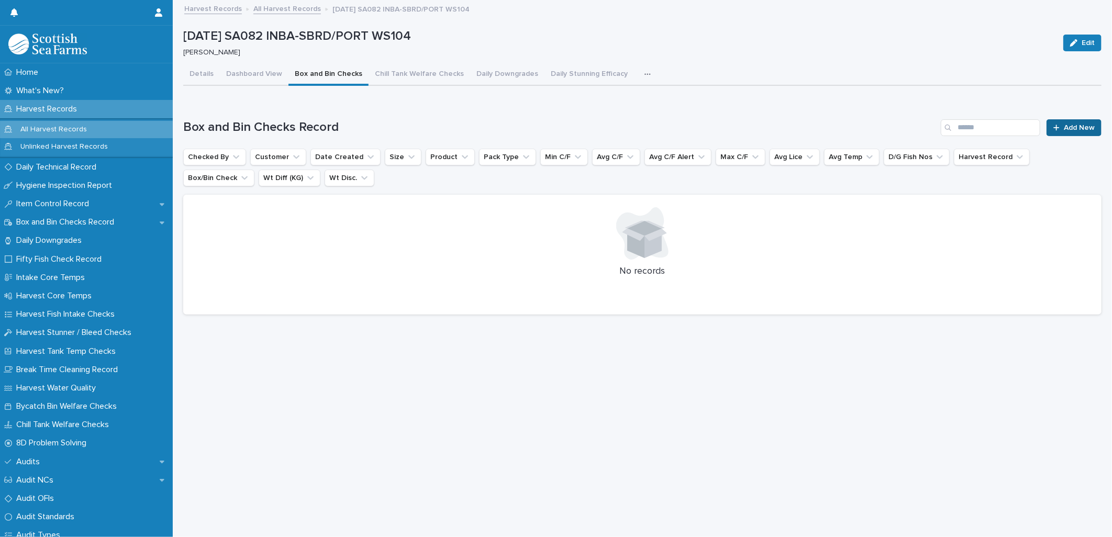
click at [1054, 128] on div at bounding box center [1059, 127] width 10 height 7
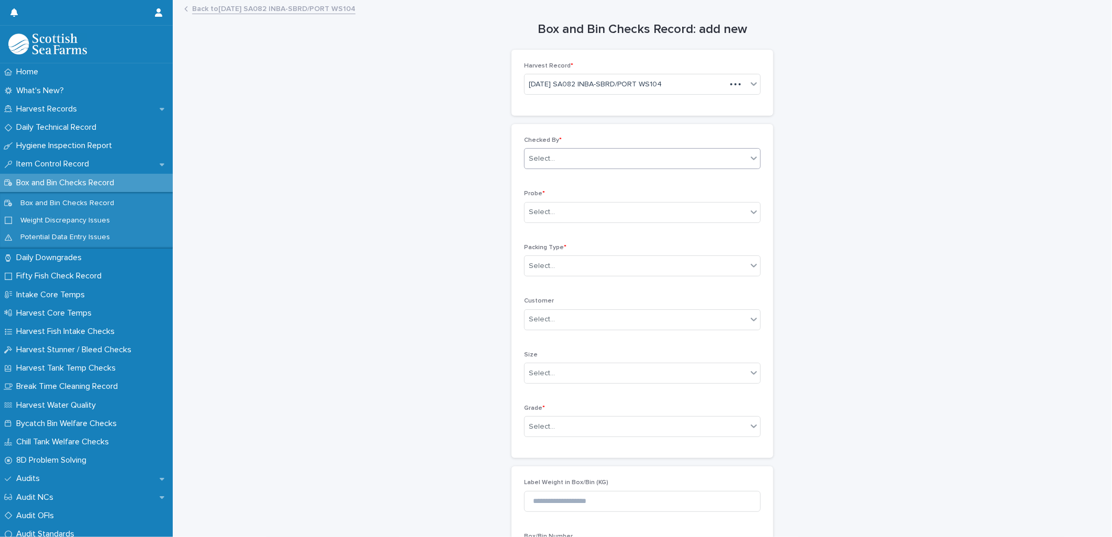
click at [542, 151] on div "Select..." at bounding box center [636, 158] width 223 height 17
type input "*****"
click at [556, 177] on div "[PERSON_NAME]" at bounding box center [639, 179] width 236 height 18
click at [547, 211] on div "Select..." at bounding box center [542, 212] width 26 height 11
click at [540, 268] on div "LERW-A" at bounding box center [639, 269] width 236 height 18
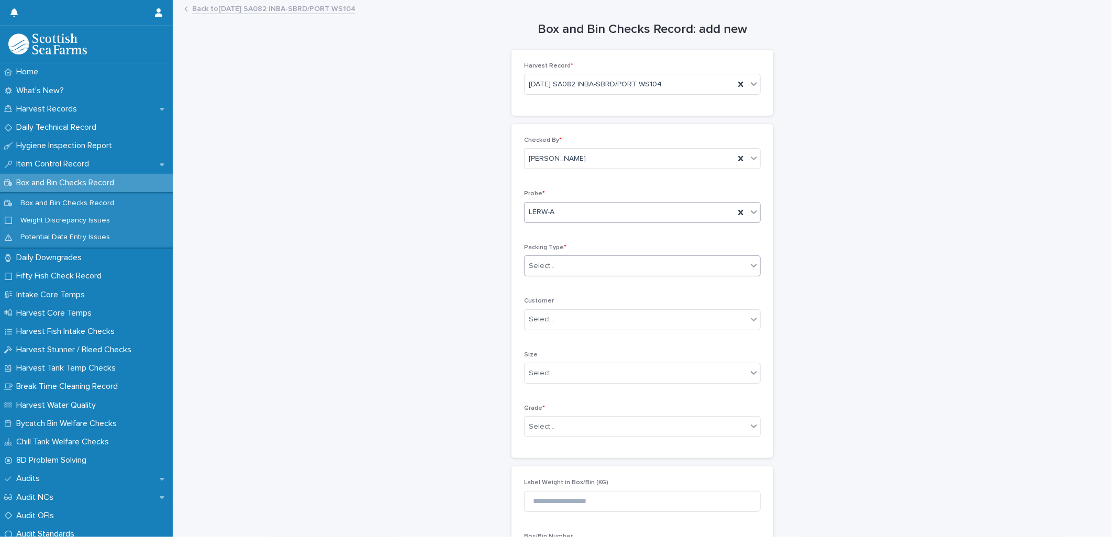
click at [543, 272] on div "Select..." at bounding box center [636, 266] width 223 height 17
click at [537, 285] on div "Box" at bounding box center [639, 287] width 236 height 18
click at [538, 426] on div "Select..." at bounding box center [542, 427] width 26 height 11
drag, startPoint x: 540, startPoint y: 475, endPoint x: 544, endPoint y: 479, distance: 5.6
click at [540, 482] on div "Superior" at bounding box center [639, 485] width 236 height 18
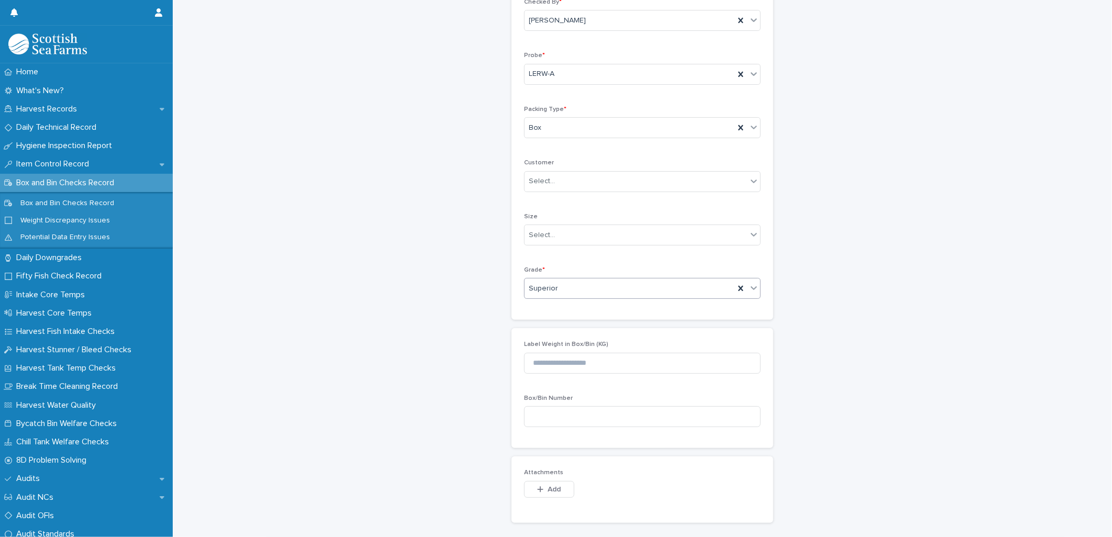
scroll to position [247, 0]
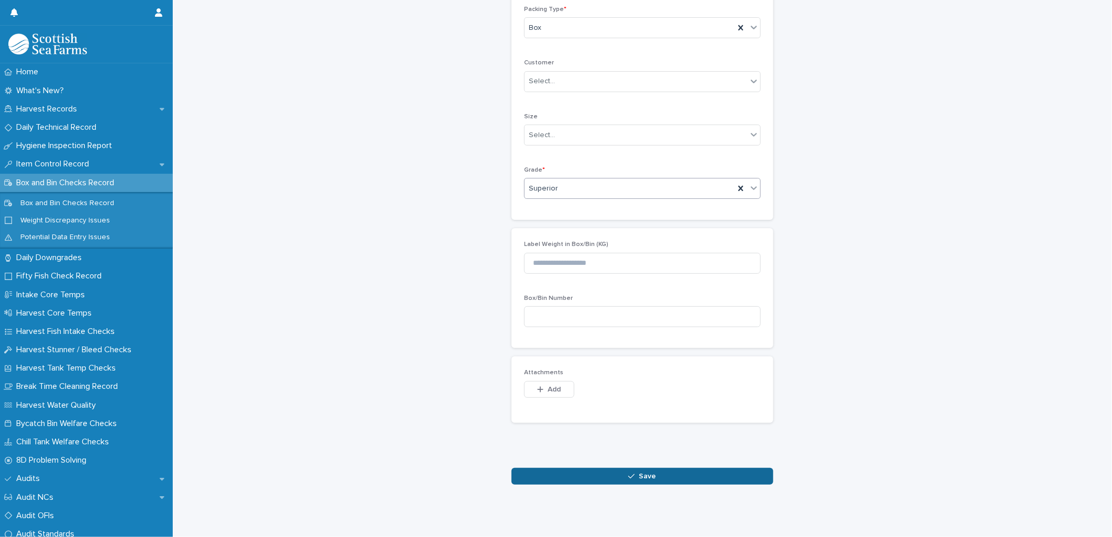
click at [568, 472] on button "Save" at bounding box center [643, 476] width 262 height 17
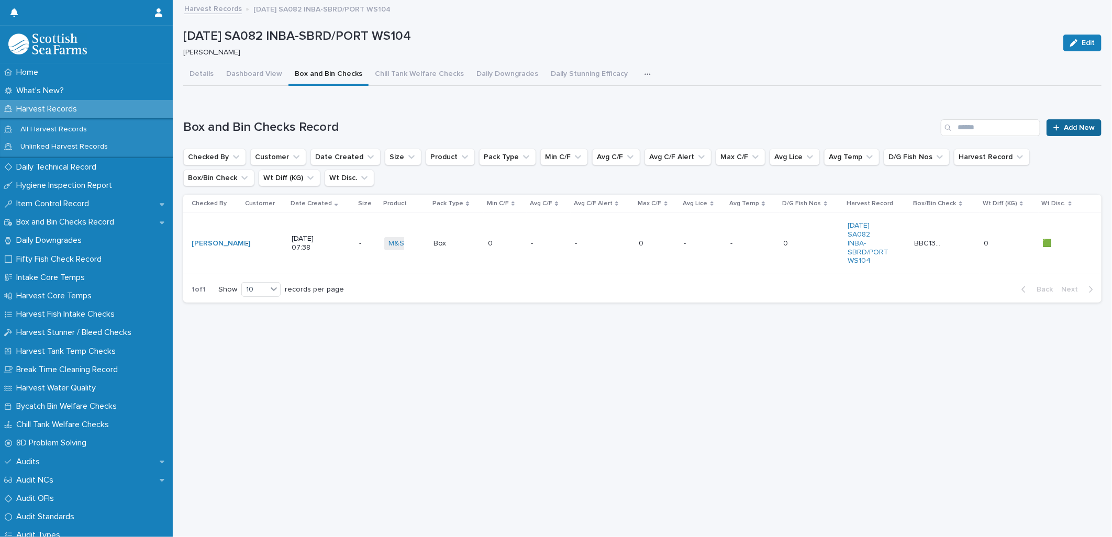
click at [1069, 129] on span "Add New" at bounding box center [1079, 127] width 31 height 7
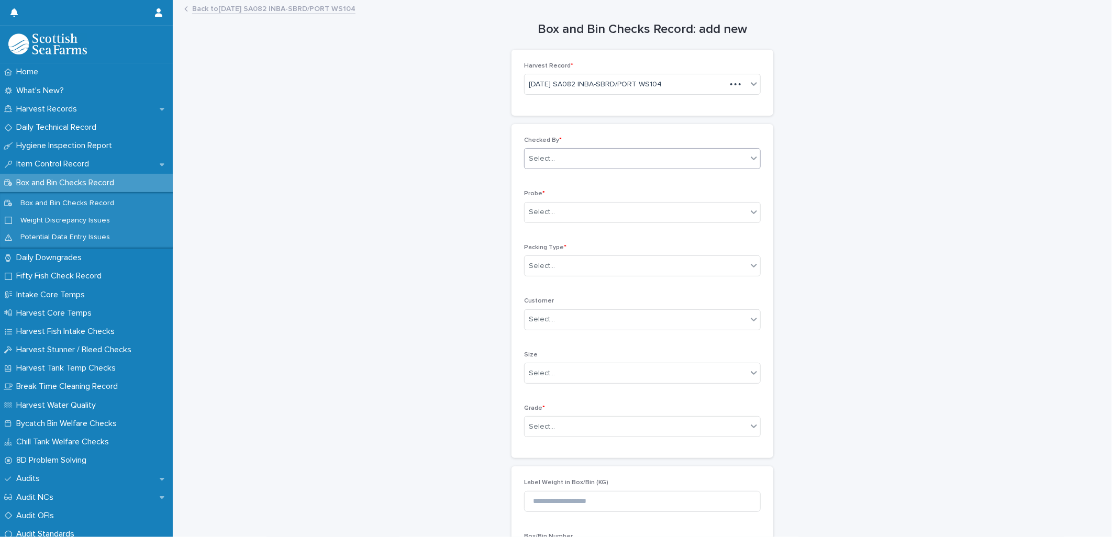
click at [556, 159] on input "text" at bounding box center [556, 159] width 1 height 9
type input "*****"
click at [587, 172] on div "[PERSON_NAME]" at bounding box center [639, 179] width 236 height 18
click at [550, 211] on div "Select..." at bounding box center [636, 212] width 223 height 17
click at [542, 268] on div "LERW-A" at bounding box center [639, 269] width 236 height 18
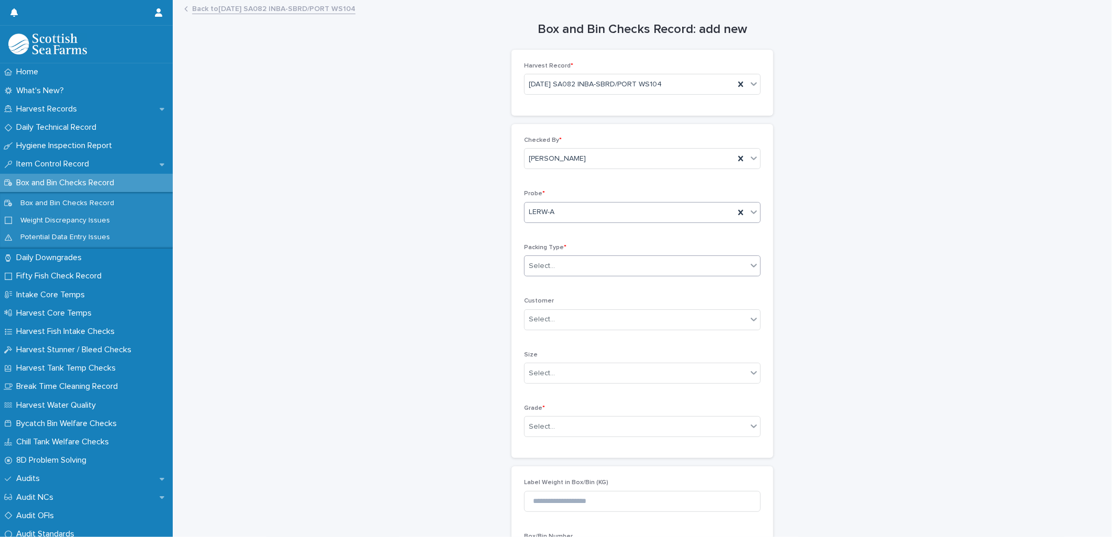
click at [538, 264] on div "Select..." at bounding box center [542, 266] width 26 height 11
click at [535, 290] on div "Box" at bounding box center [639, 287] width 236 height 18
click at [538, 424] on div "Select..." at bounding box center [542, 427] width 26 height 11
click at [545, 483] on div "Superior" at bounding box center [639, 485] width 236 height 18
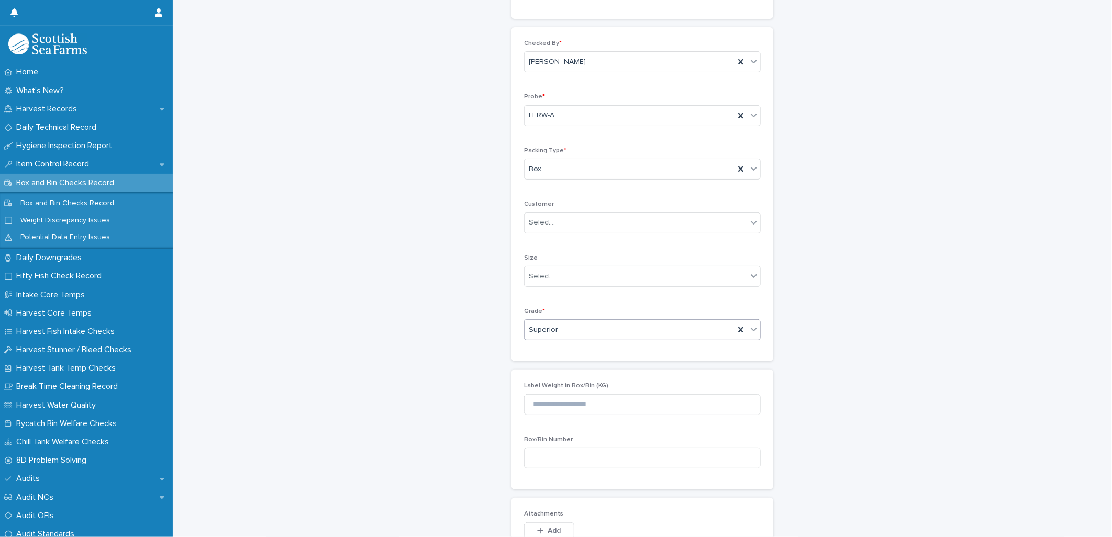
scroll to position [247, 0]
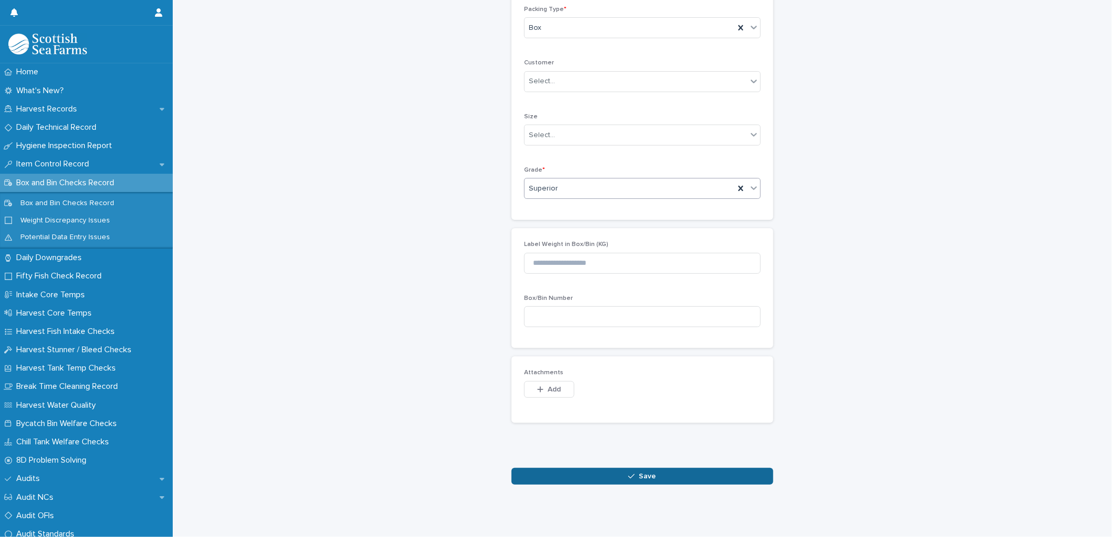
click at [584, 468] on button "Save" at bounding box center [643, 476] width 262 height 17
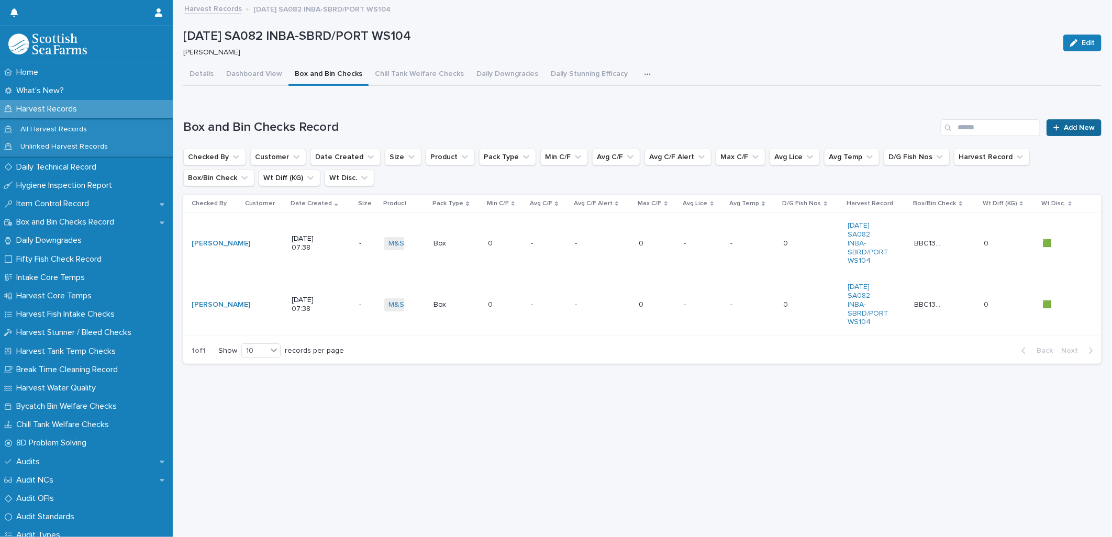
click at [1064, 124] on span "Add New" at bounding box center [1079, 127] width 31 height 7
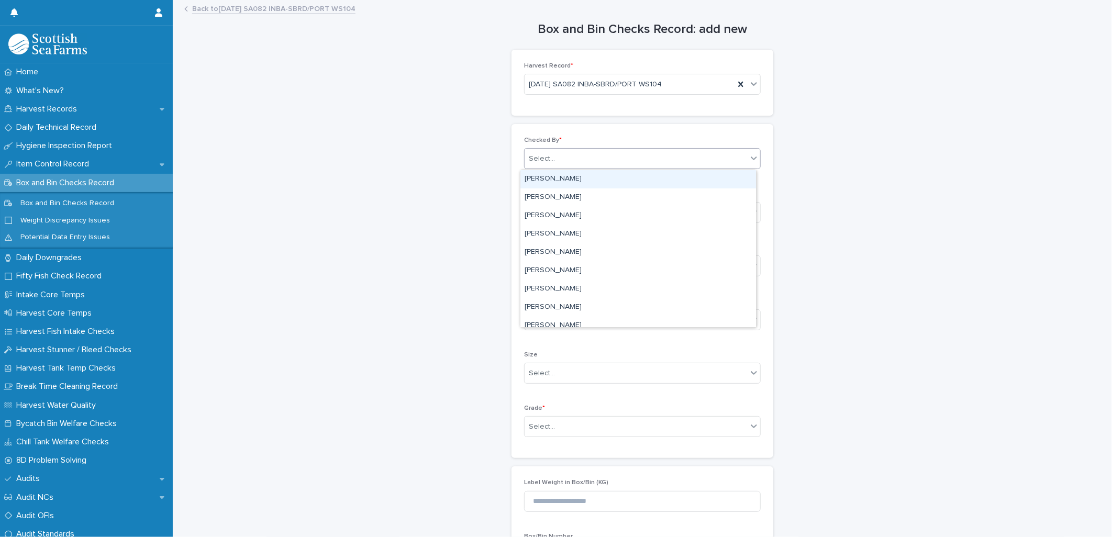
click at [550, 156] on div "Select..." at bounding box center [636, 158] width 223 height 17
type input "*****"
click at [562, 177] on div "[PERSON_NAME]" at bounding box center [639, 179] width 236 height 18
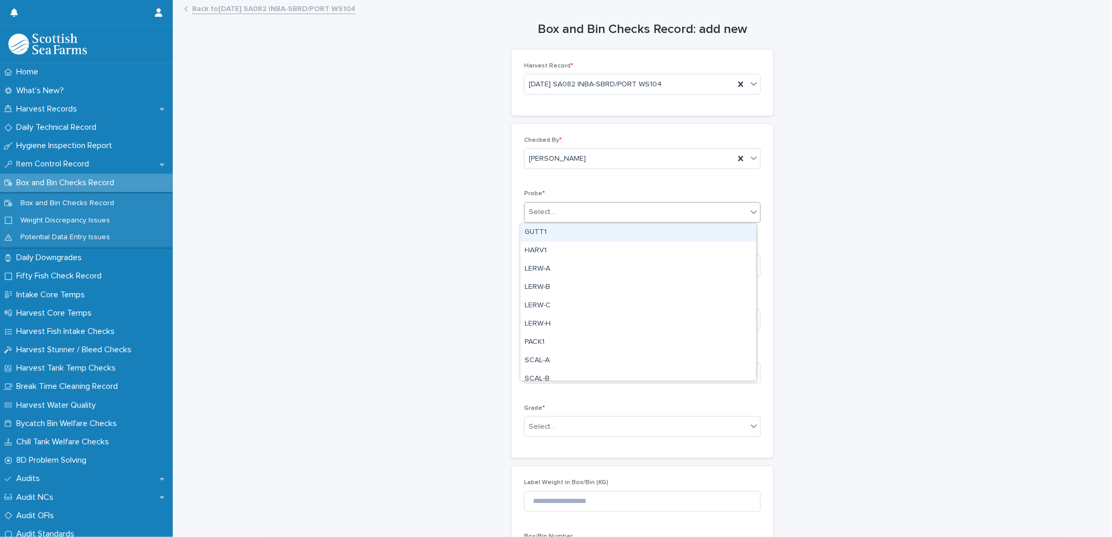
click at [538, 212] on div "Select..." at bounding box center [542, 212] width 26 height 11
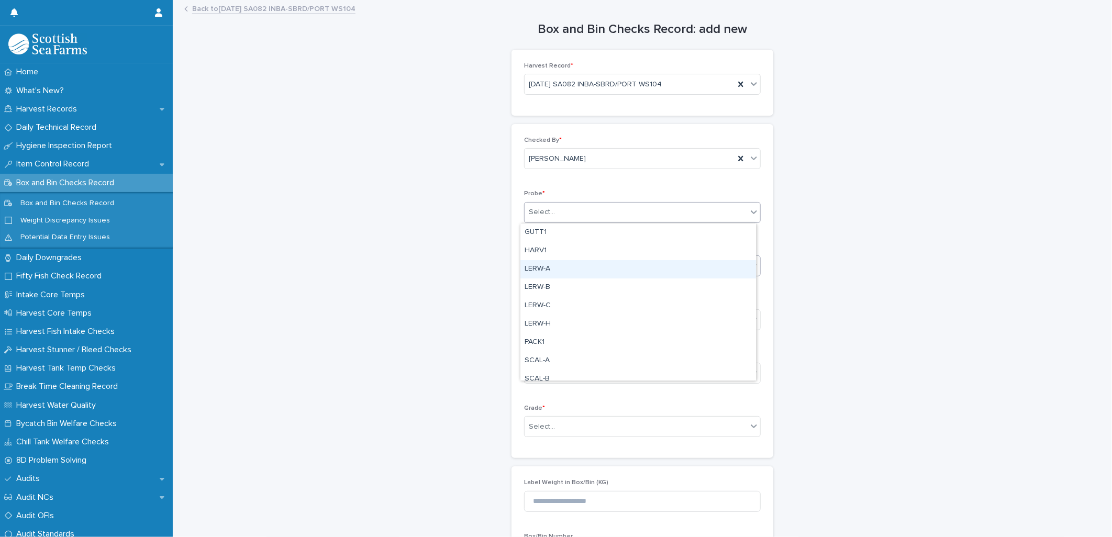
drag, startPoint x: 546, startPoint y: 259, endPoint x: 550, endPoint y: 264, distance: 6.4
click at [547, 268] on div "LERW-A" at bounding box center [639, 269] width 236 height 18
click at [540, 269] on div "Select..." at bounding box center [542, 266] width 26 height 11
click at [536, 284] on div "Box" at bounding box center [639, 287] width 236 height 18
click at [535, 433] on div "Select..." at bounding box center [542, 427] width 26 height 11
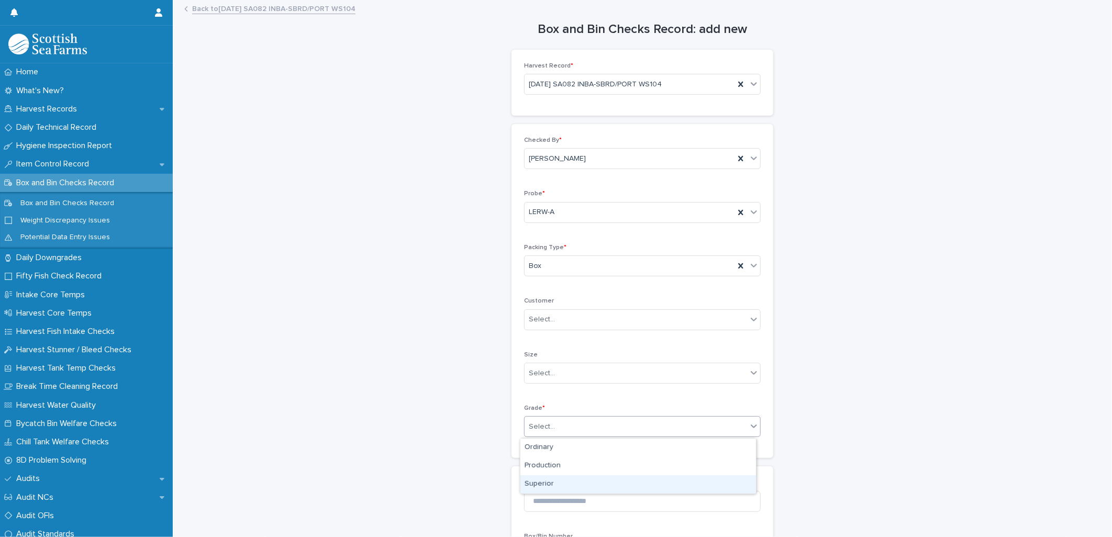
click at [538, 490] on div "Superior" at bounding box center [639, 485] width 236 height 18
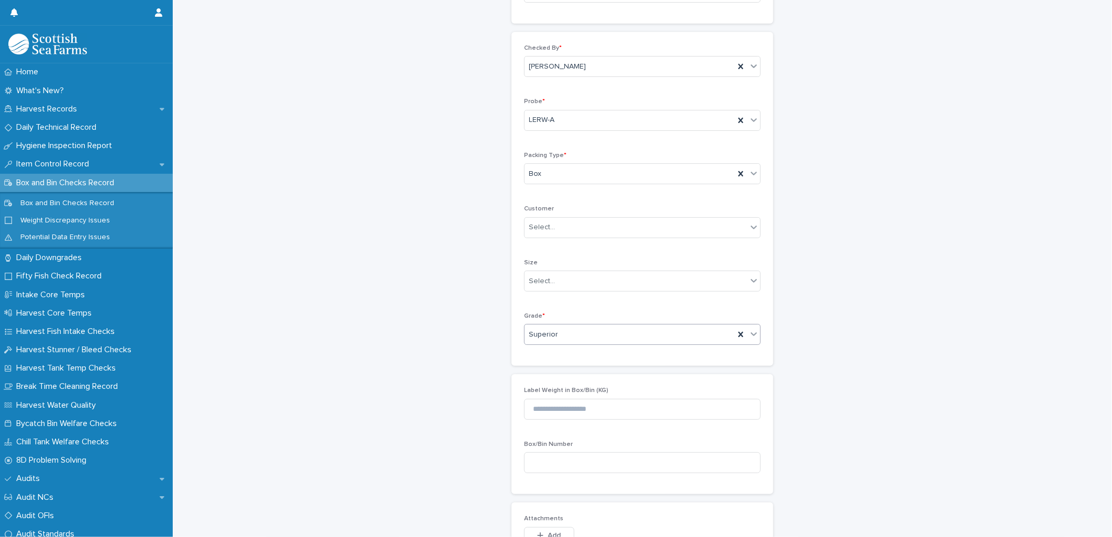
scroll to position [247, 0]
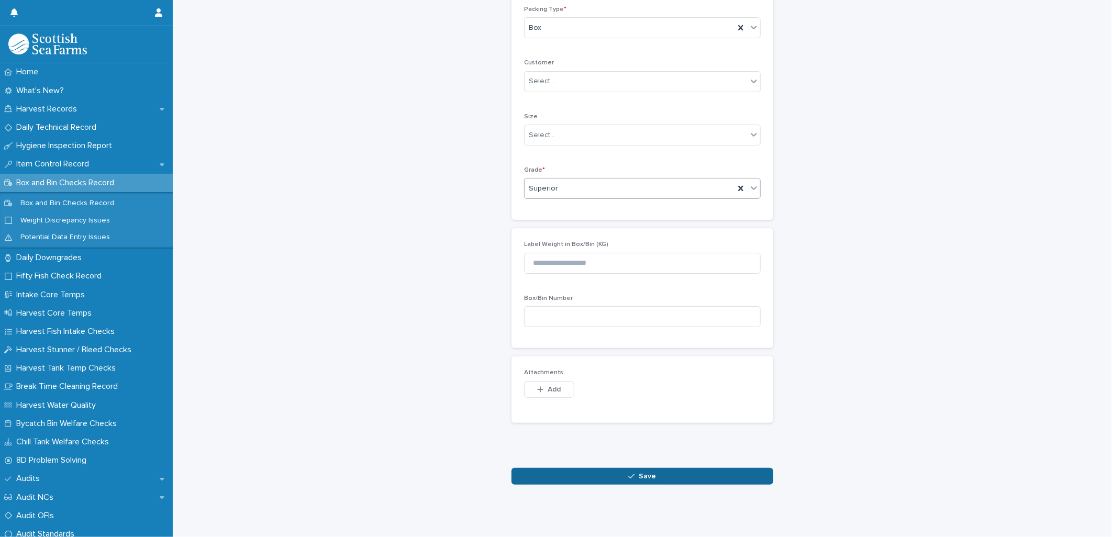
click at [561, 468] on button "Save" at bounding box center [643, 476] width 262 height 17
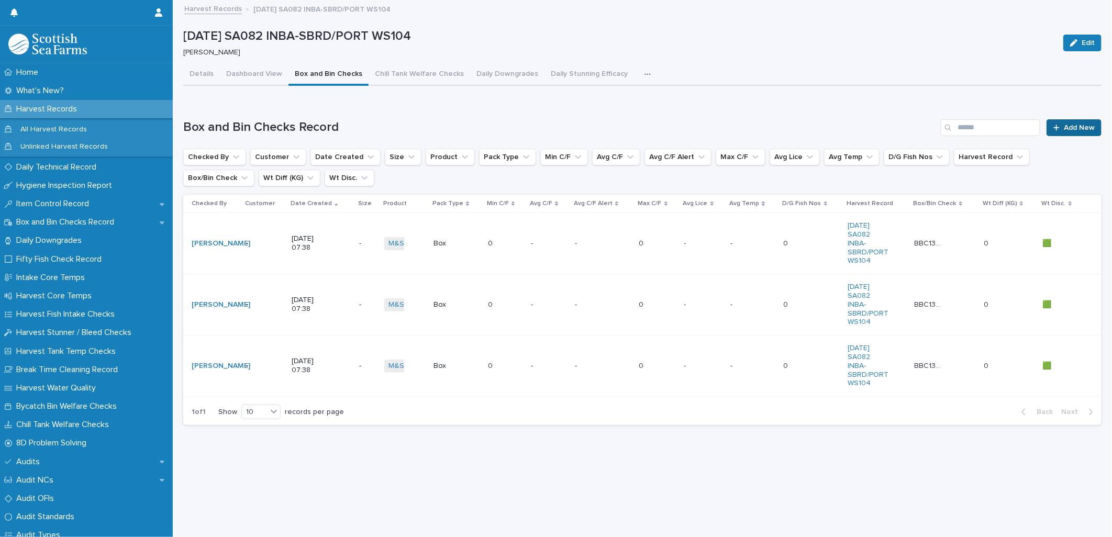
click at [1061, 119] on link "Add New" at bounding box center [1074, 127] width 55 height 17
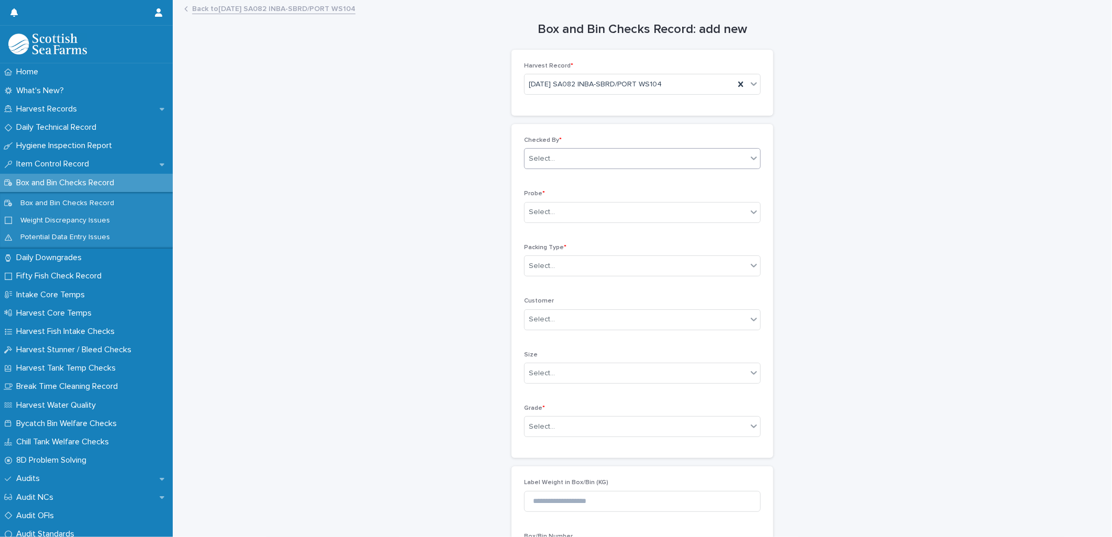
drag, startPoint x: 539, startPoint y: 154, endPoint x: 547, endPoint y: 155, distance: 7.4
click at [540, 154] on div "Select..." at bounding box center [542, 158] width 26 height 11
type input "*****"
click at [549, 175] on div "[PERSON_NAME]" at bounding box center [639, 179] width 236 height 18
click at [538, 212] on div "Select..." at bounding box center [542, 212] width 26 height 11
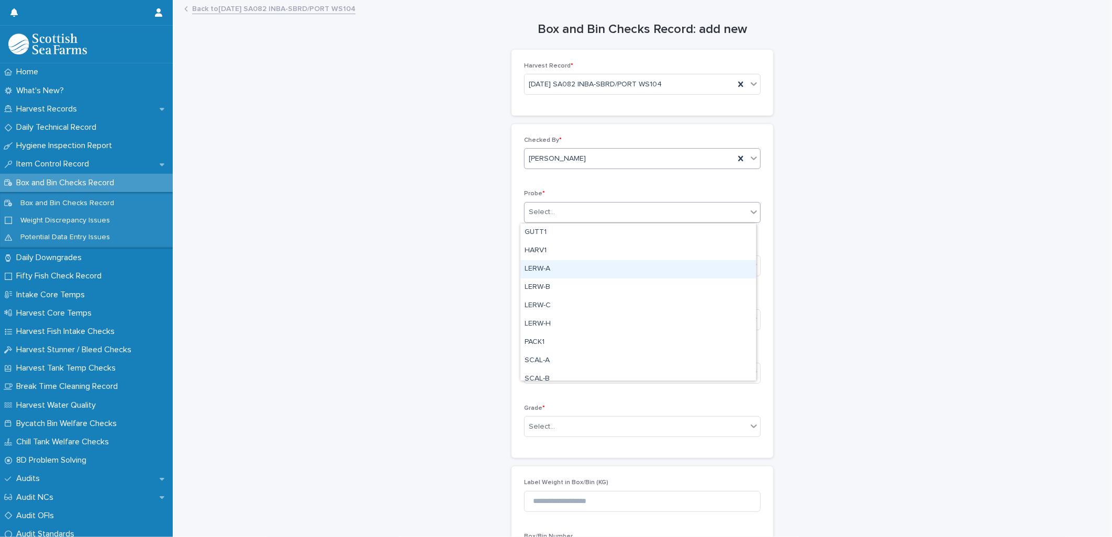
click at [548, 264] on div "LERW-A" at bounding box center [639, 269] width 236 height 18
click at [539, 266] on div "Select..." at bounding box center [542, 266] width 26 height 11
drag, startPoint x: 540, startPoint y: 287, endPoint x: 546, endPoint y: 286, distance: 6.4
click at [540, 287] on div "Box" at bounding box center [639, 287] width 236 height 18
click at [537, 427] on div "Select..." at bounding box center [542, 427] width 26 height 11
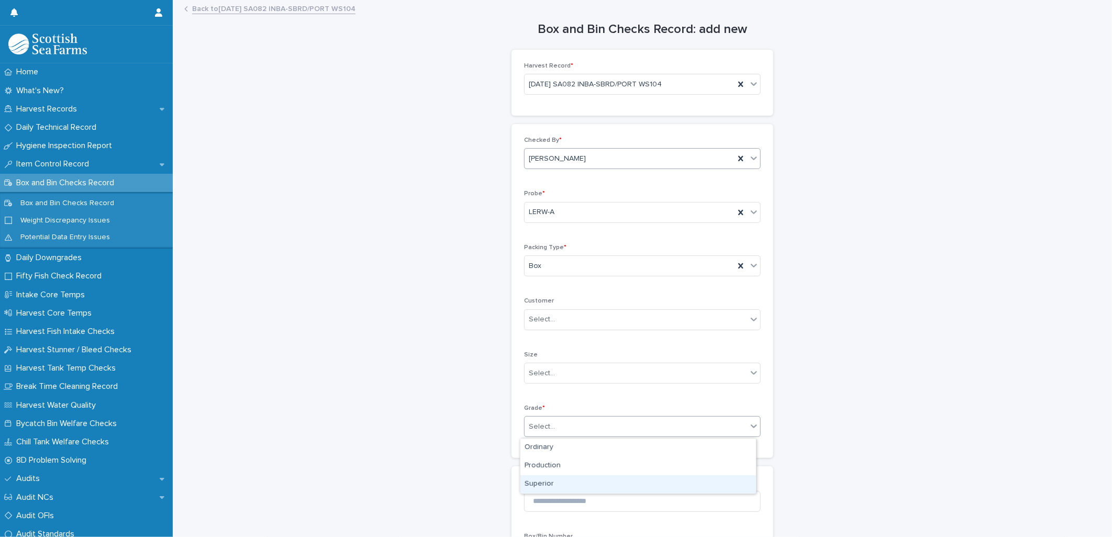
click at [542, 488] on div "Superior" at bounding box center [639, 485] width 236 height 18
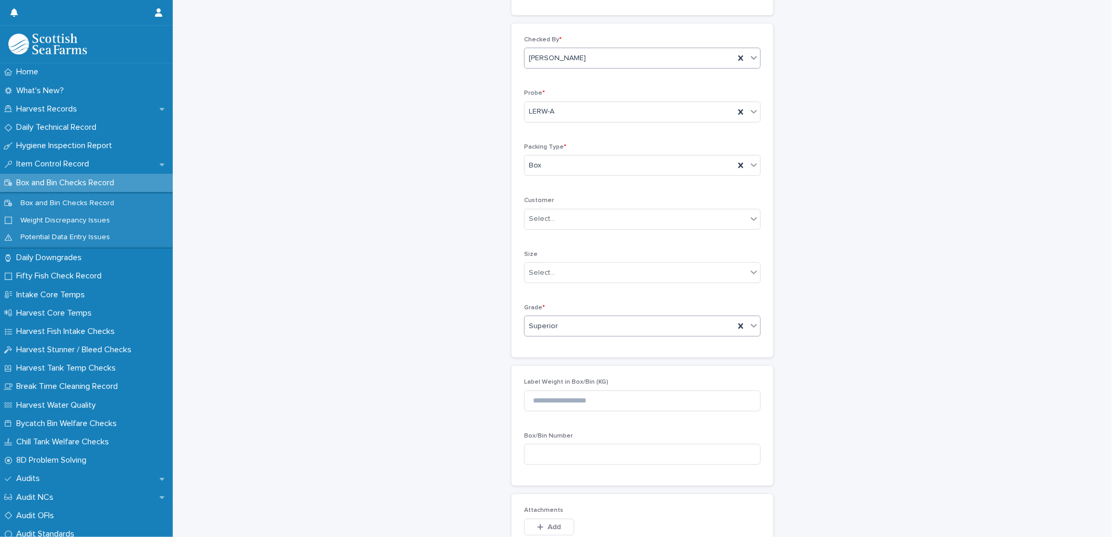
scroll to position [247, 0]
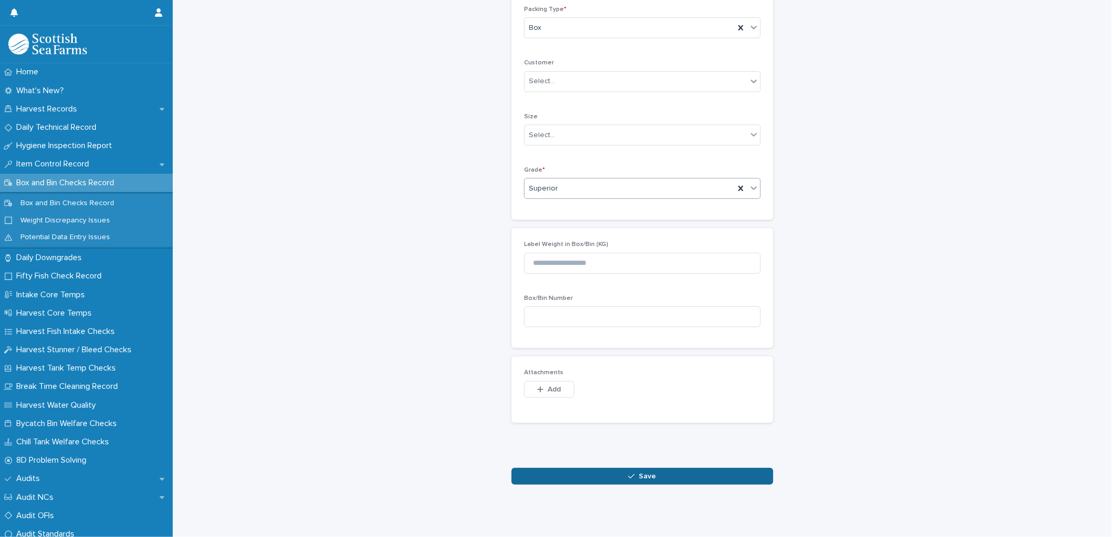
click at [559, 472] on button "Save" at bounding box center [643, 476] width 262 height 17
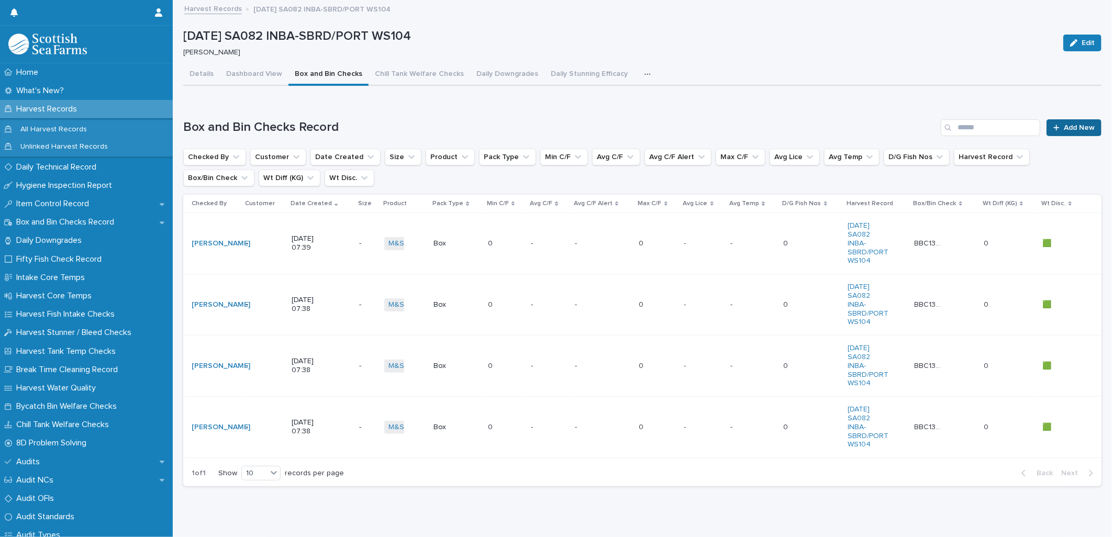
click at [1064, 127] on span "Add New" at bounding box center [1079, 127] width 31 height 7
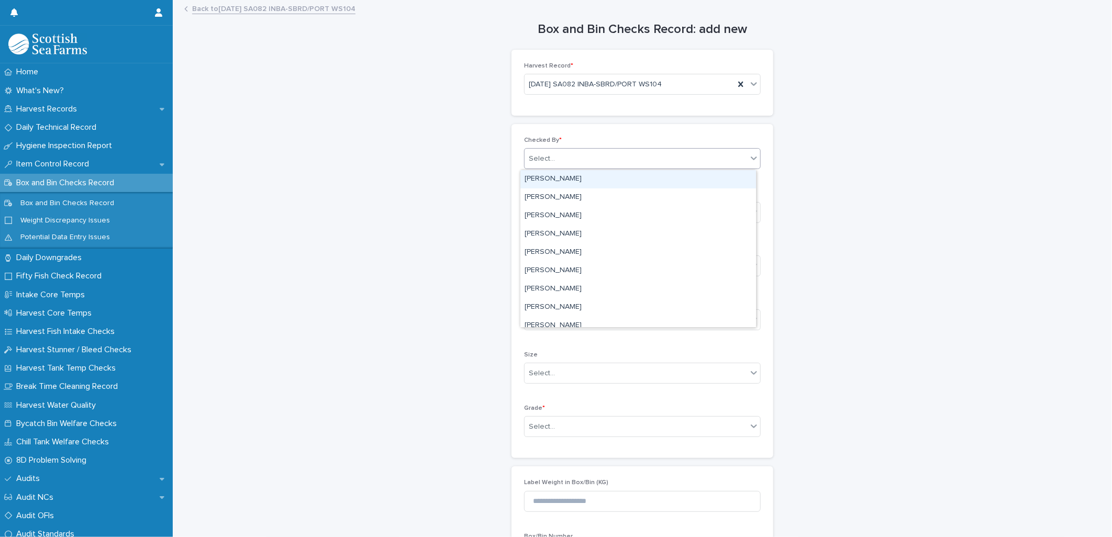
click at [548, 153] on div "Select..." at bounding box center [542, 158] width 26 height 11
type input "*****"
click at [538, 178] on div "[PERSON_NAME]" at bounding box center [639, 179] width 236 height 18
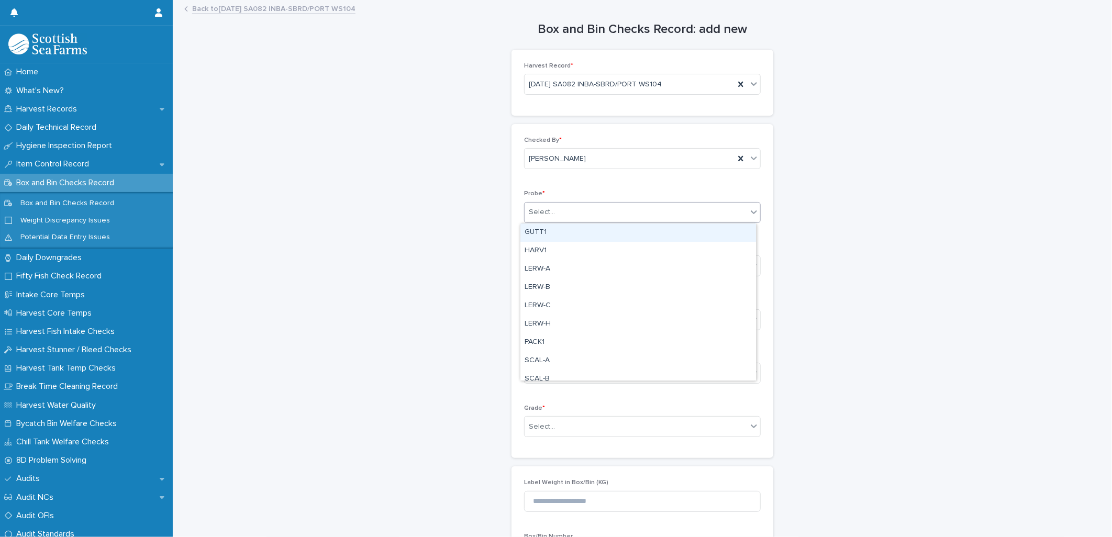
click at [535, 213] on div "Select..." at bounding box center [542, 212] width 26 height 11
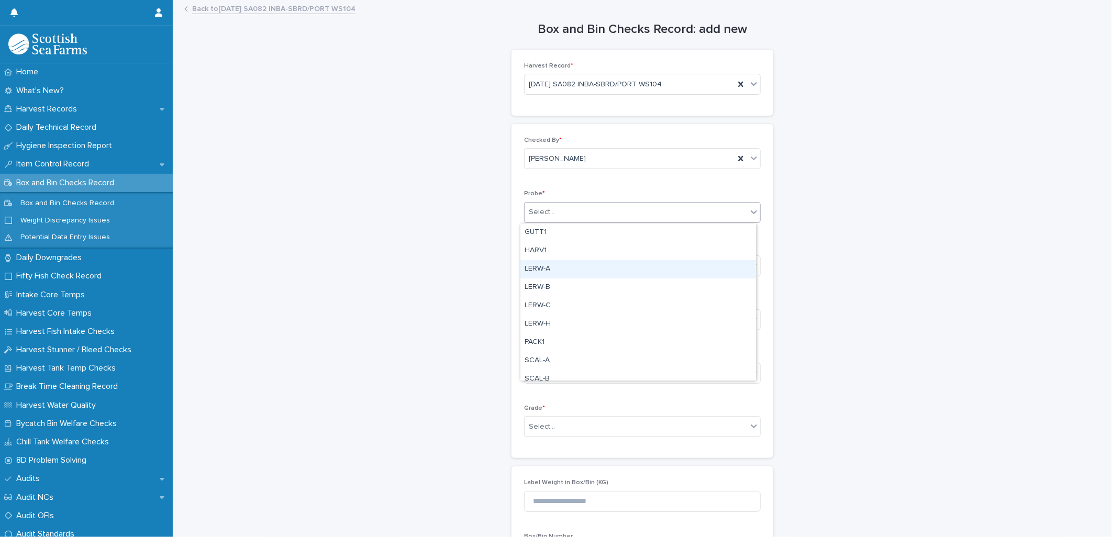
click at [546, 268] on div "LERW-A" at bounding box center [639, 269] width 236 height 18
click at [553, 268] on div "Select..." at bounding box center [636, 266] width 223 height 17
click at [540, 290] on div "Box" at bounding box center [639, 287] width 236 height 18
click at [537, 428] on div "Select..." at bounding box center [542, 427] width 26 height 11
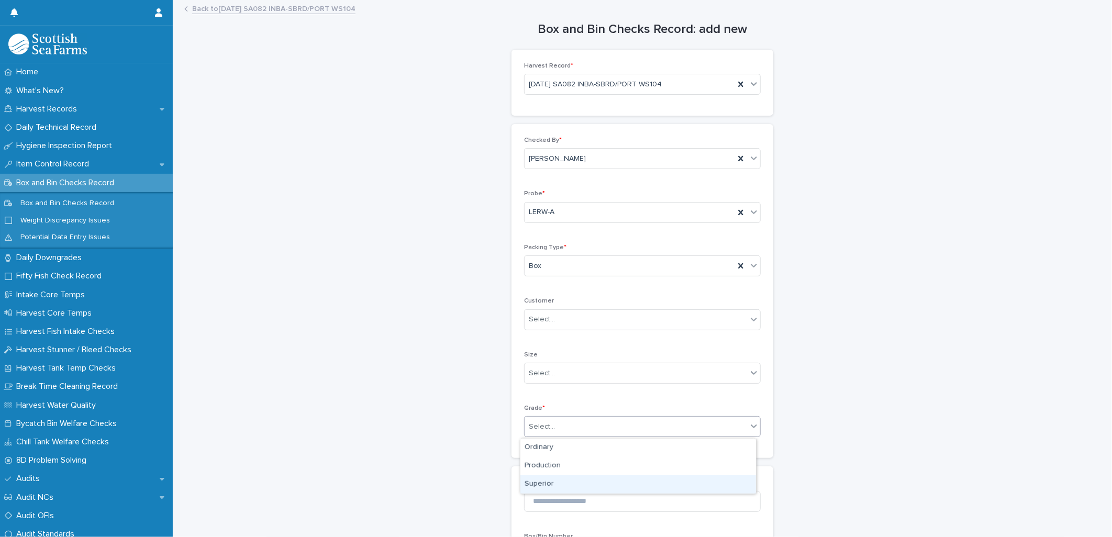
click at [546, 486] on div "Superior" at bounding box center [639, 485] width 236 height 18
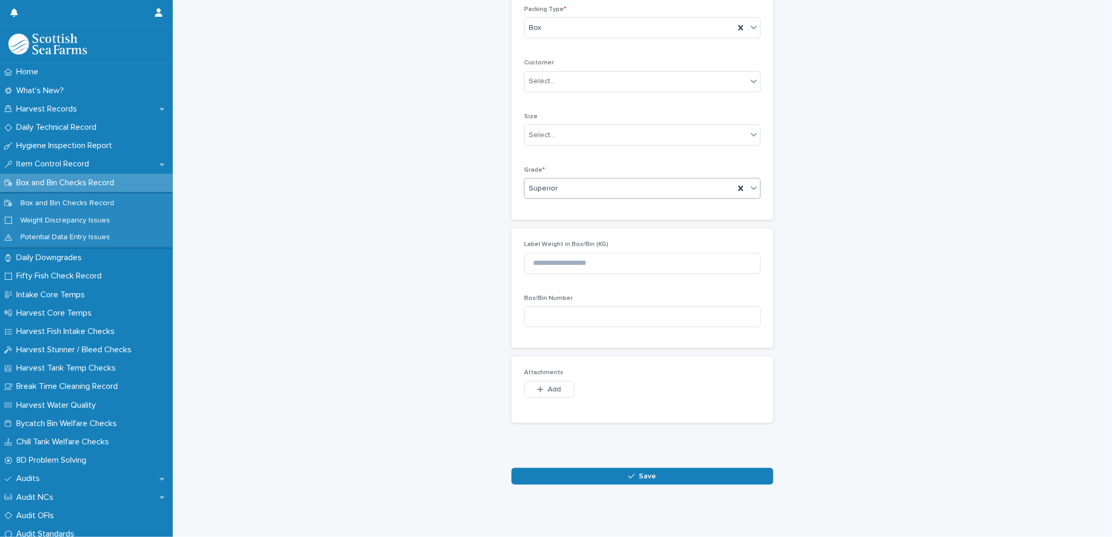
scroll to position [247, 0]
click at [616, 471] on button "Save" at bounding box center [643, 476] width 262 height 17
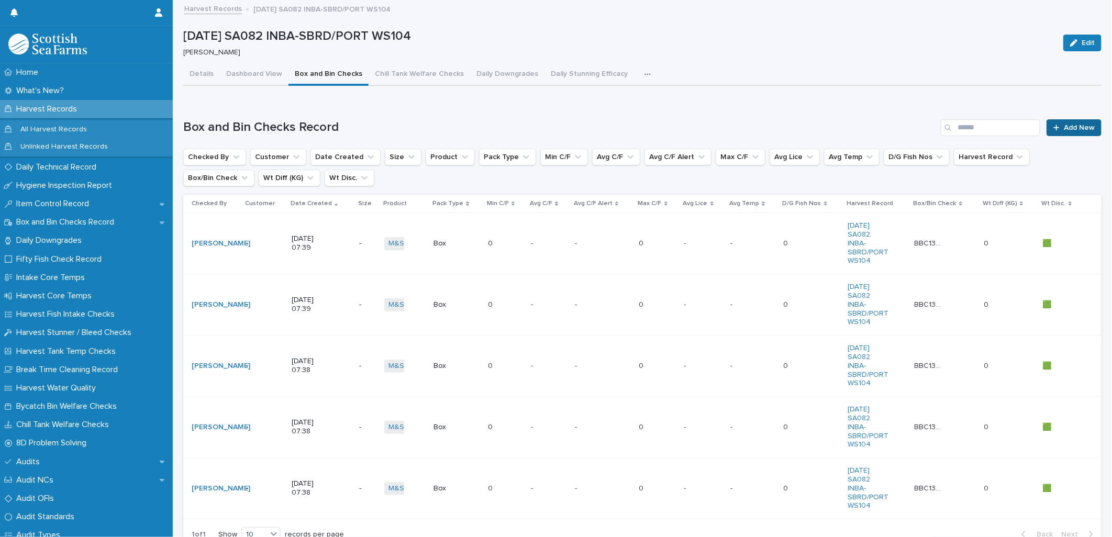
click at [1064, 126] on span "Add New" at bounding box center [1079, 127] width 31 height 7
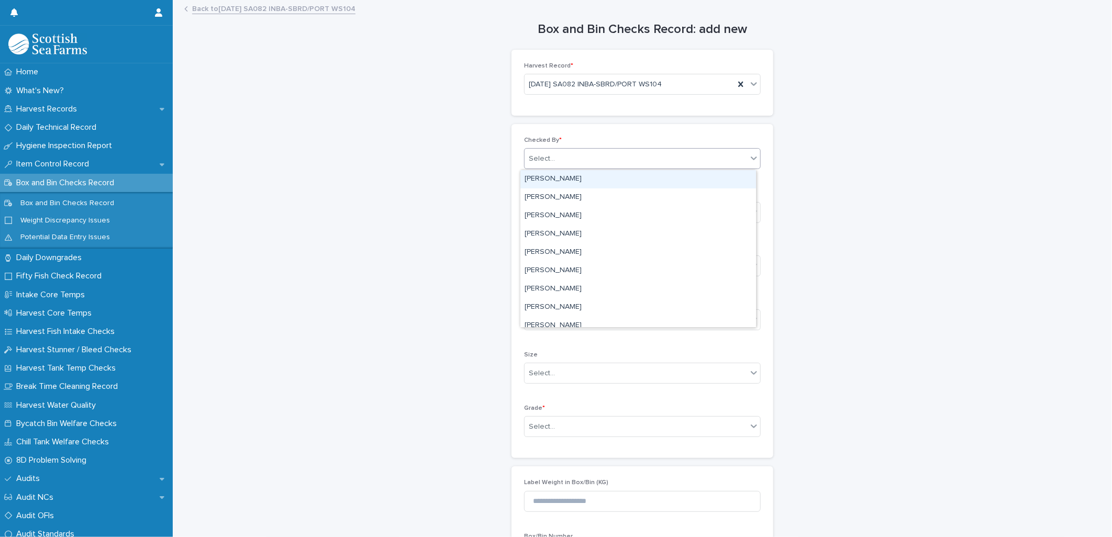
click at [575, 159] on div "Select..." at bounding box center [636, 158] width 223 height 17
type input "*****"
click at [562, 178] on div "[PERSON_NAME]" at bounding box center [639, 179] width 236 height 18
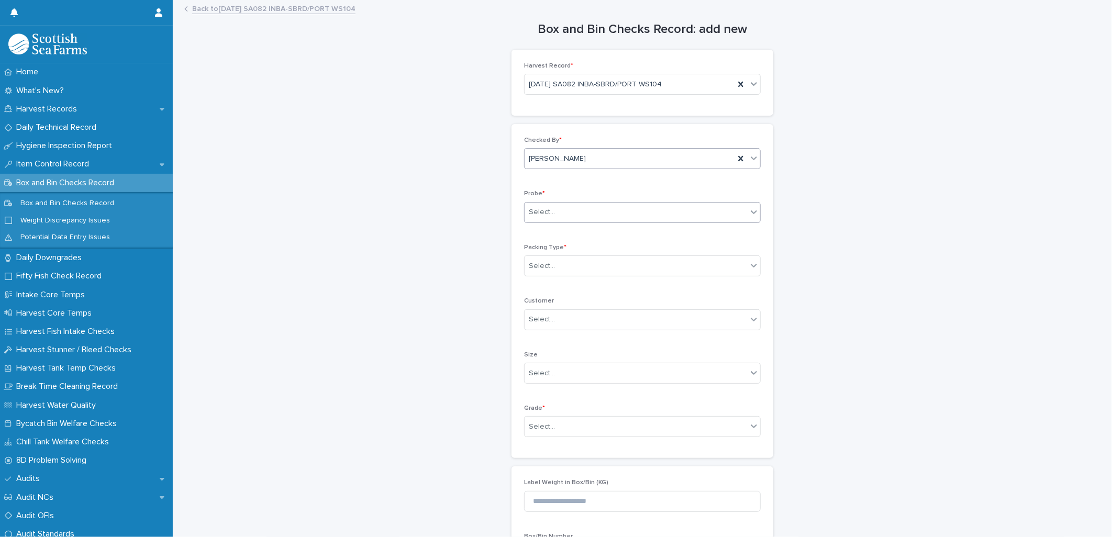
click at [542, 213] on div "Select..." at bounding box center [542, 212] width 26 height 11
click at [545, 268] on div "LERW-A" at bounding box center [639, 269] width 236 height 18
click at [558, 268] on div "Select..." at bounding box center [636, 266] width 223 height 17
click at [550, 287] on div "Box" at bounding box center [639, 287] width 236 height 18
click at [574, 425] on div "Select..." at bounding box center [636, 426] width 223 height 17
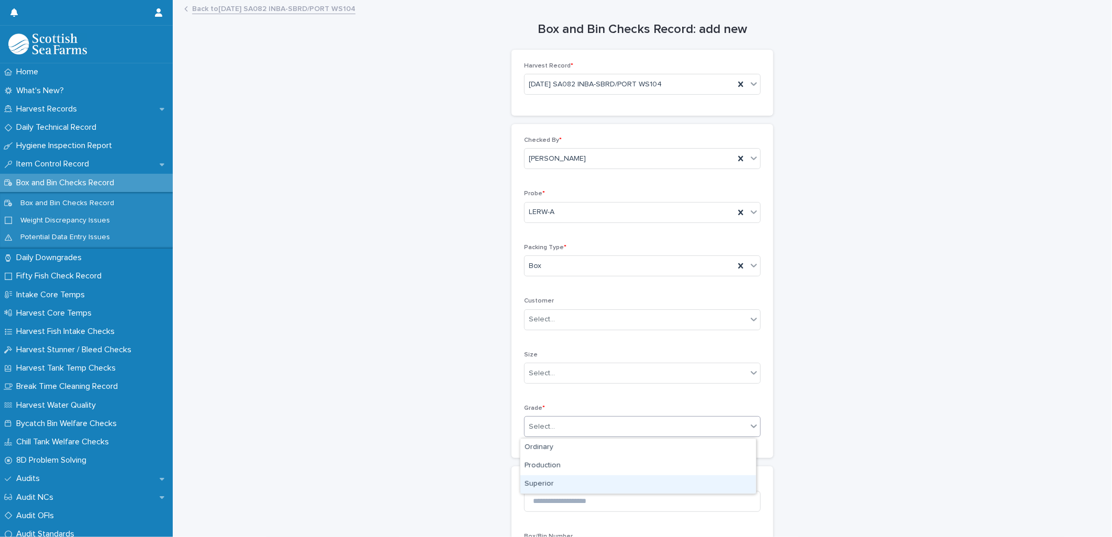
click at [558, 479] on div "Superior" at bounding box center [639, 485] width 236 height 18
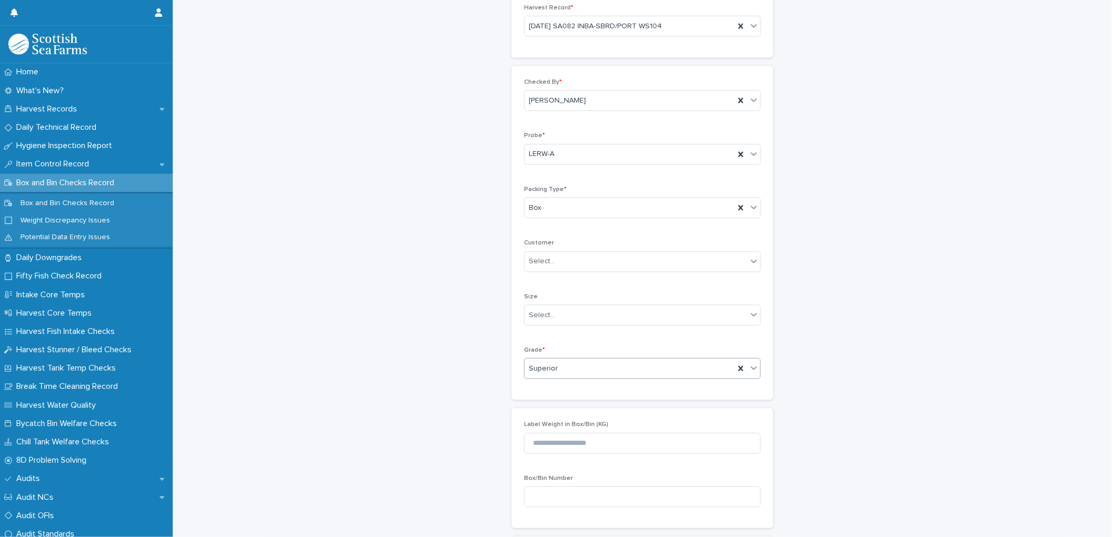
scroll to position [233, 0]
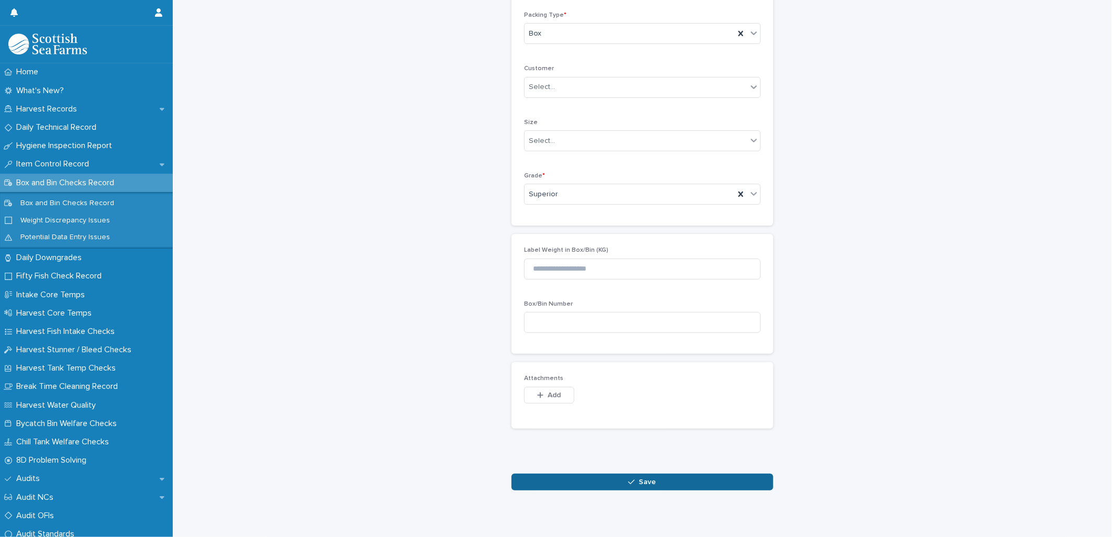
click at [580, 486] on button "Save" at bounding box center [643, 482] width 262 height 17
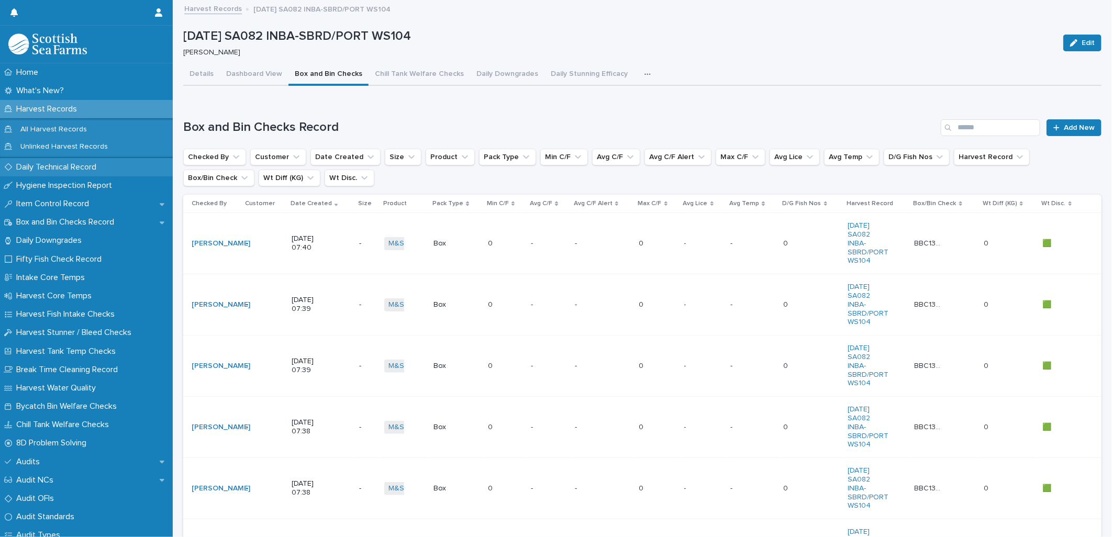
click at [33, 171] on p "Daily Technical Record" at bounding box center [58, 167] width 93 height 10
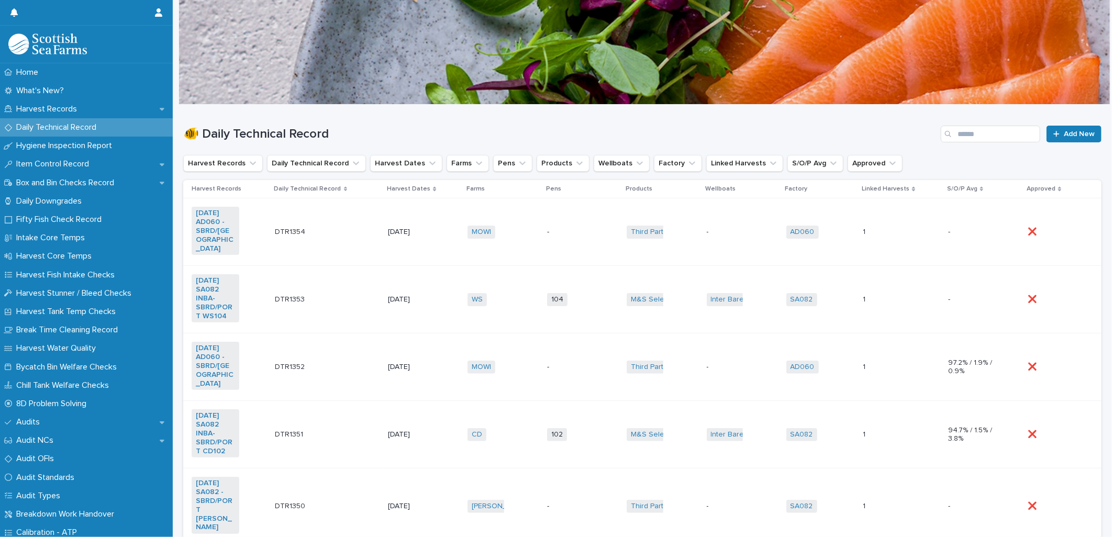
click at [438, 307] on td "[DATE]" at bounding box center [423, 300] width 79 height 68
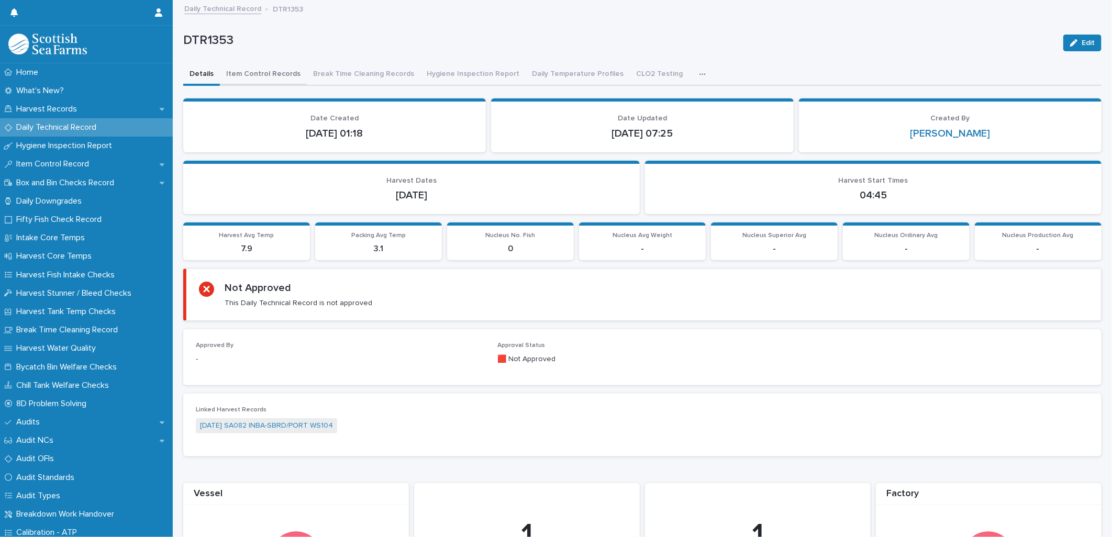
click at [258, 72] on button "Item Control Records" at bounding box center [263, 75] width 87 height 22
